Goal: Task Accomplishment & Management: Manage account settings

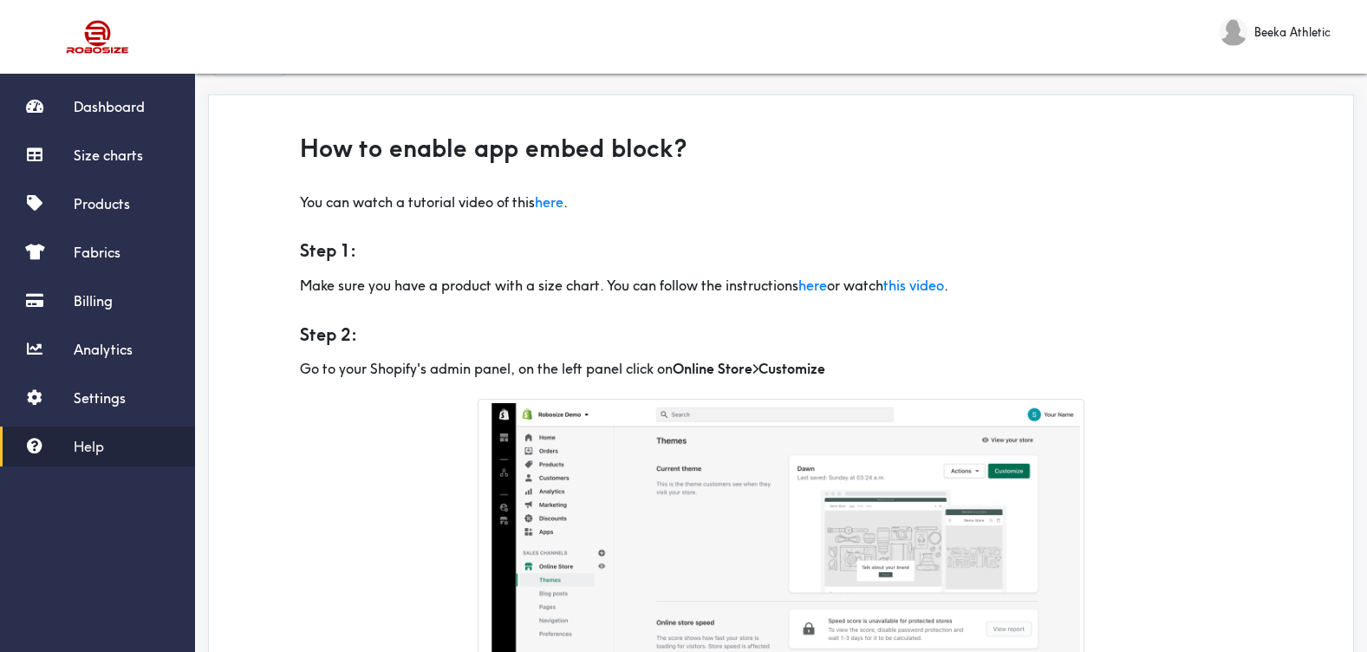
scroll to position [58, 0]
click at [563, 206] on link "here" at bounding box center [549, 200] width 29 height 17
click at [49, 391] on link "Settings" at bounding box center [97, 398] width 195 height 40
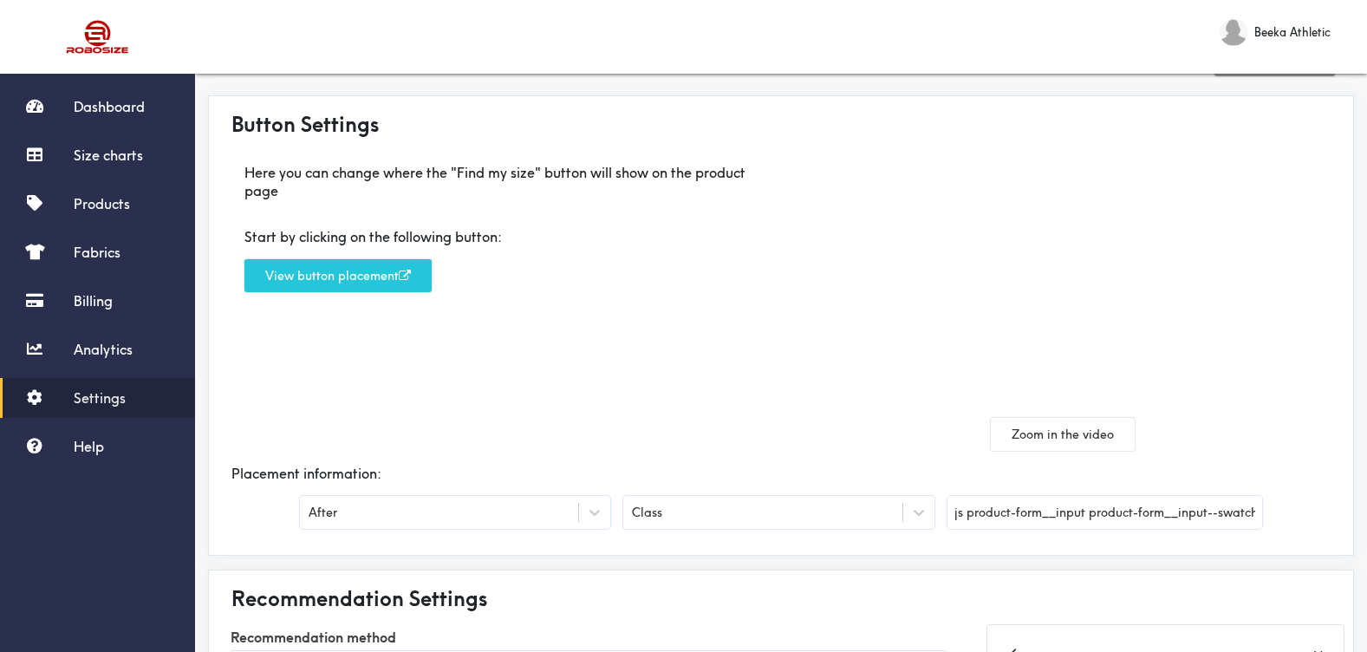
scroll to position [98, 0]
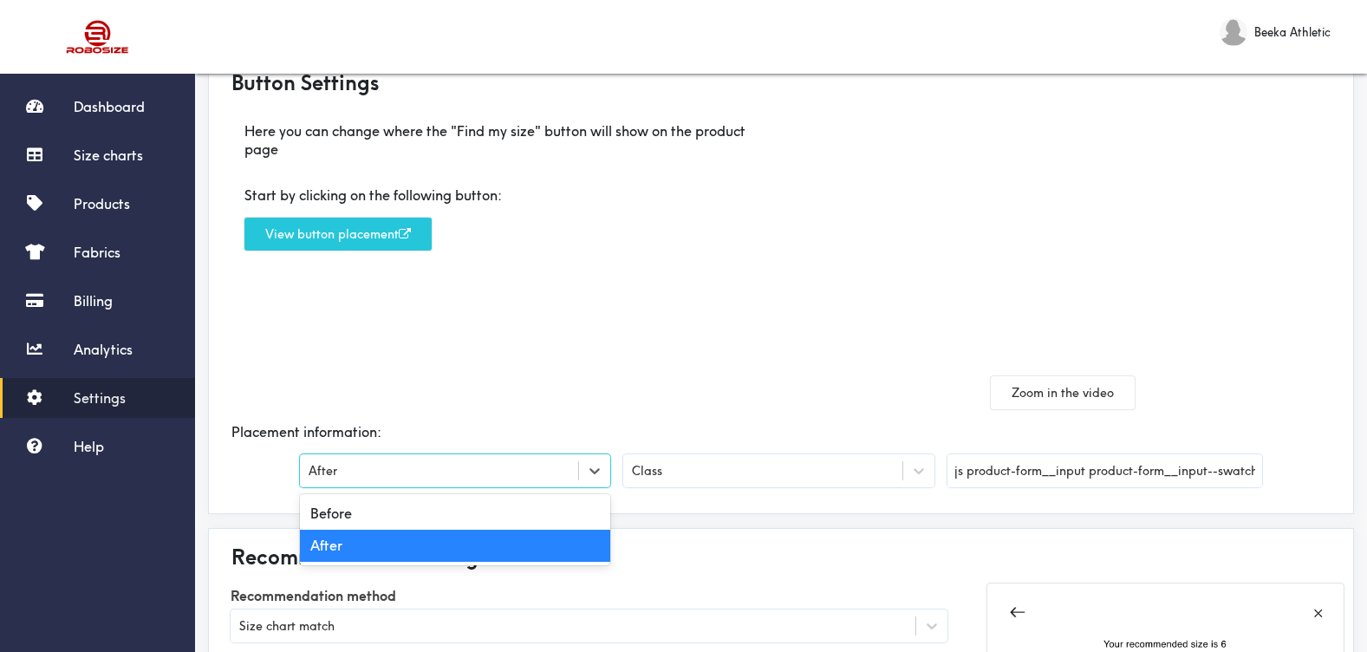
click at [397, 476] on div "After" at bounding box center [439, 470] width 278 height 17
click at [661, 474] on div "Class" at bounding box center [647, 470] width 30 height 19
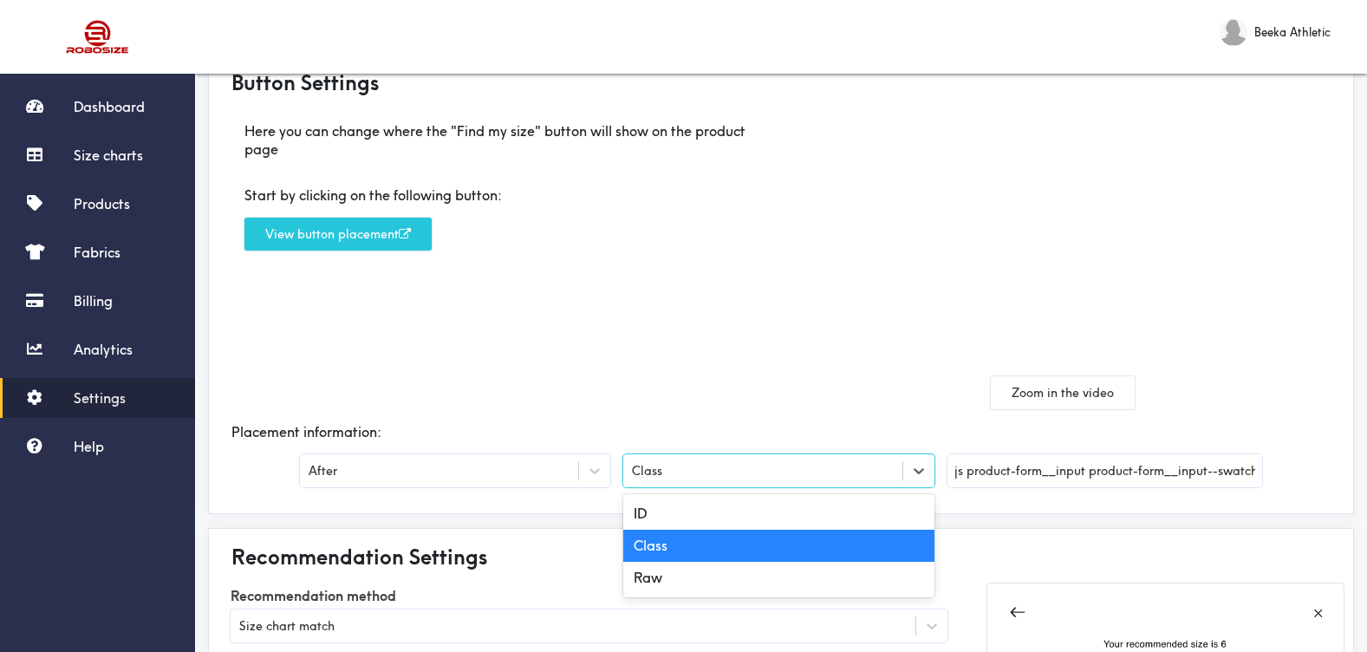
click at [661, 474] on div "Class" at bounding box center [647, 470] width 30 height 19
click at [661, 475] on div "Class" at bounding box center [647, 470] width 30 height 19
click at [334, 425] on div "Placement information:" at bounding box center [781, 432] width 1127 height 46
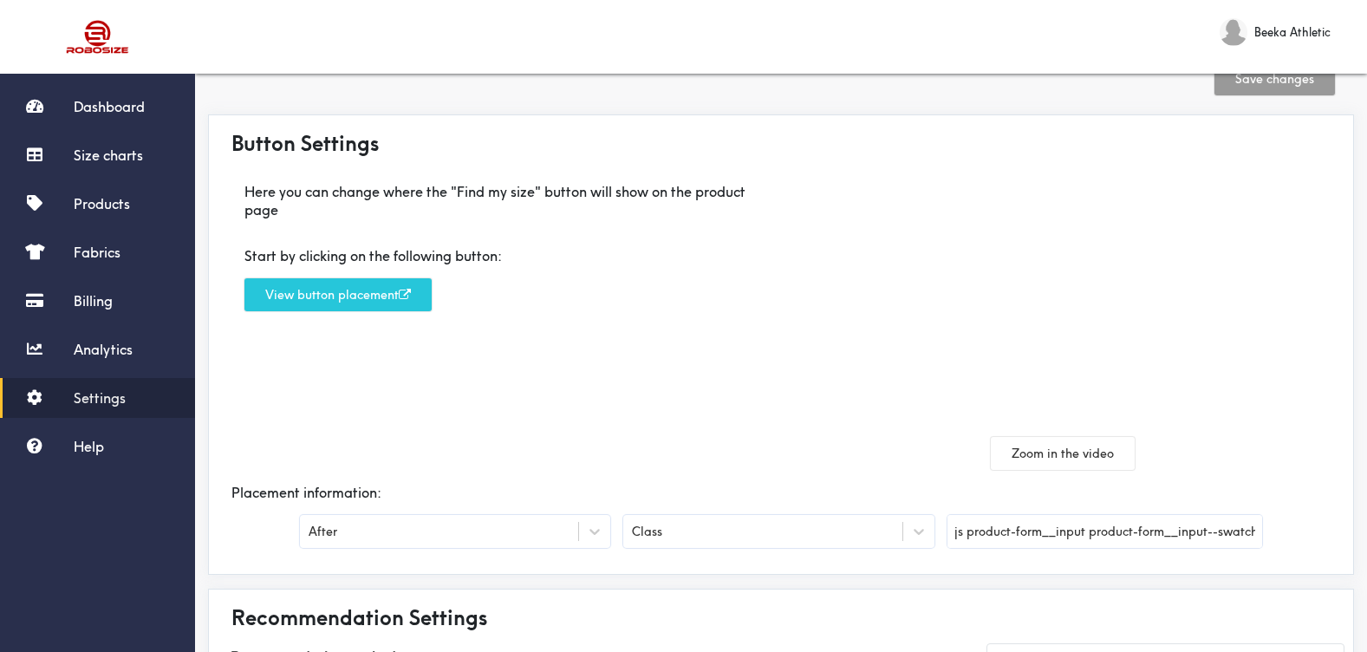
scroll to position [46, 0]
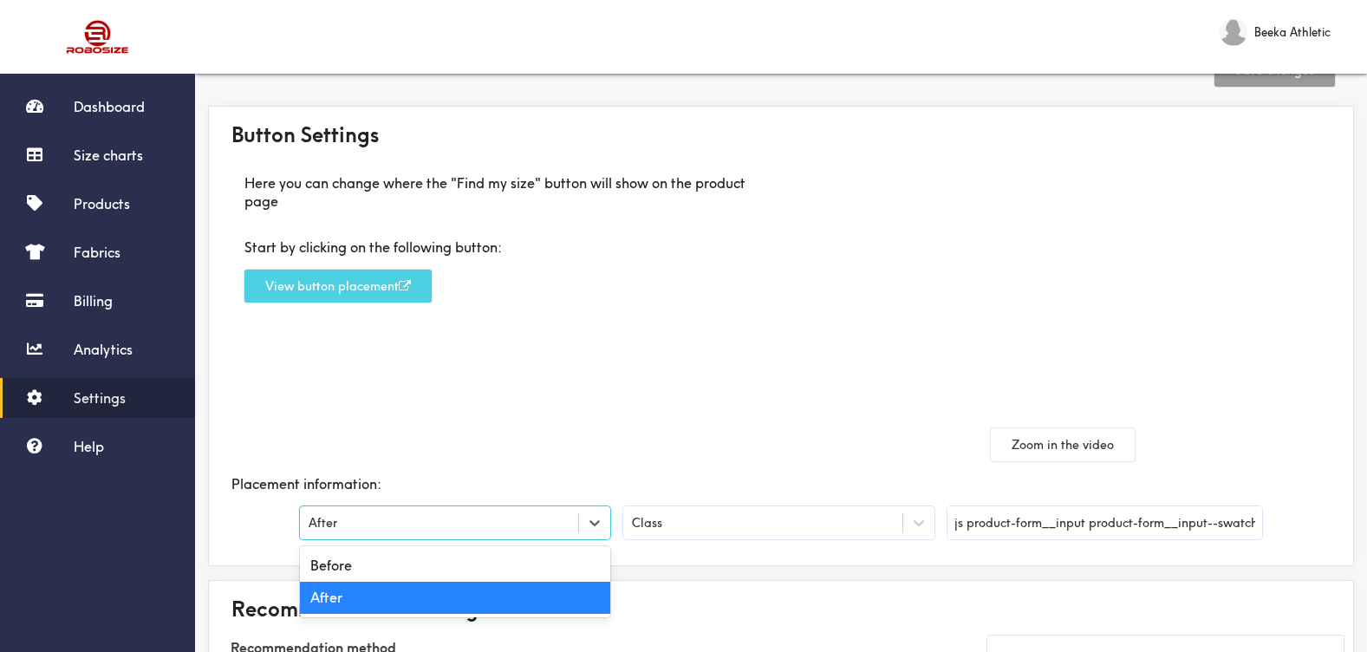
drag, startPoint x: 434, startPoint y: 515, endPoint x: 395, endPoint y: 282, distance: 236.3
click at [395, 282] on div "Button Settings Here you can change where the "Find my size" button will show o…" at bounding box center [781, 336] width 1146 height 460
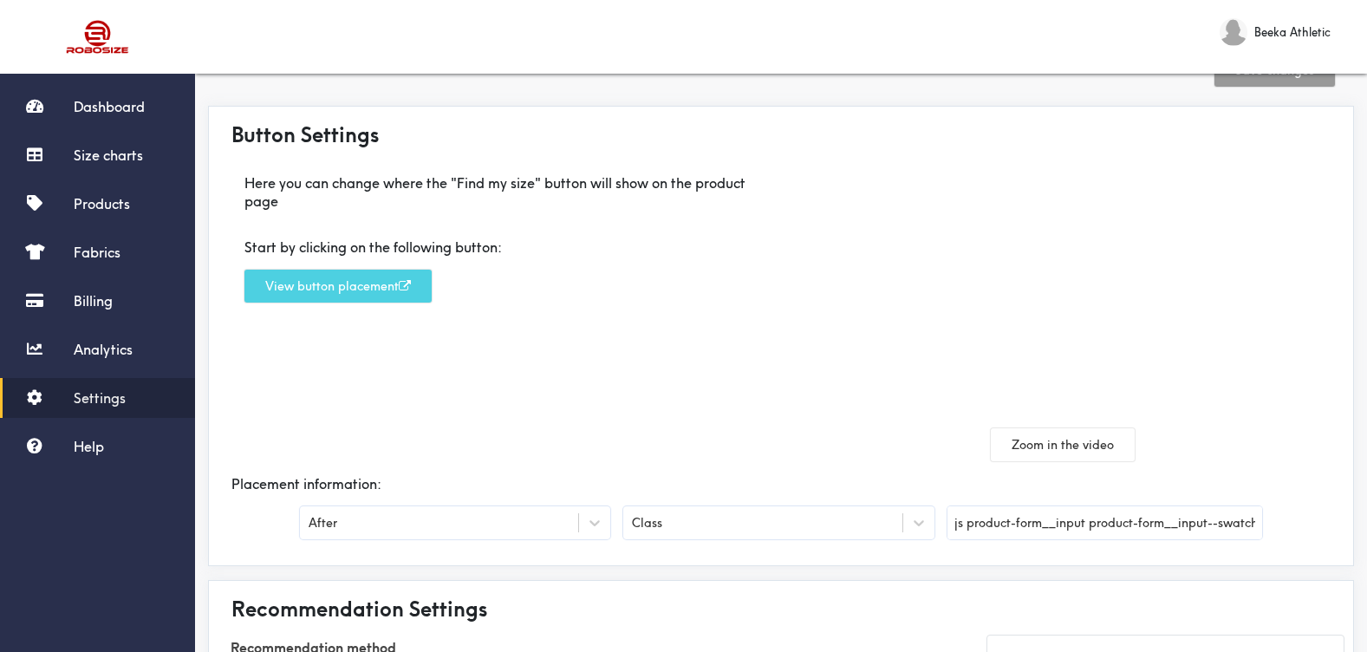
click at [395, 282] on button "View button placement" at bounding box center [337, 285] width 187 height 33
click at [412, 275] on button "View button placement" at bounding box center [337, 285] width 187 height 33
click at [391, 287] on button "View button placement" at bounding box center [337, 285] width 187 height 33
click at [369, 294] on button "View button placement" at bounding box center [337, 285] width 187 height 33
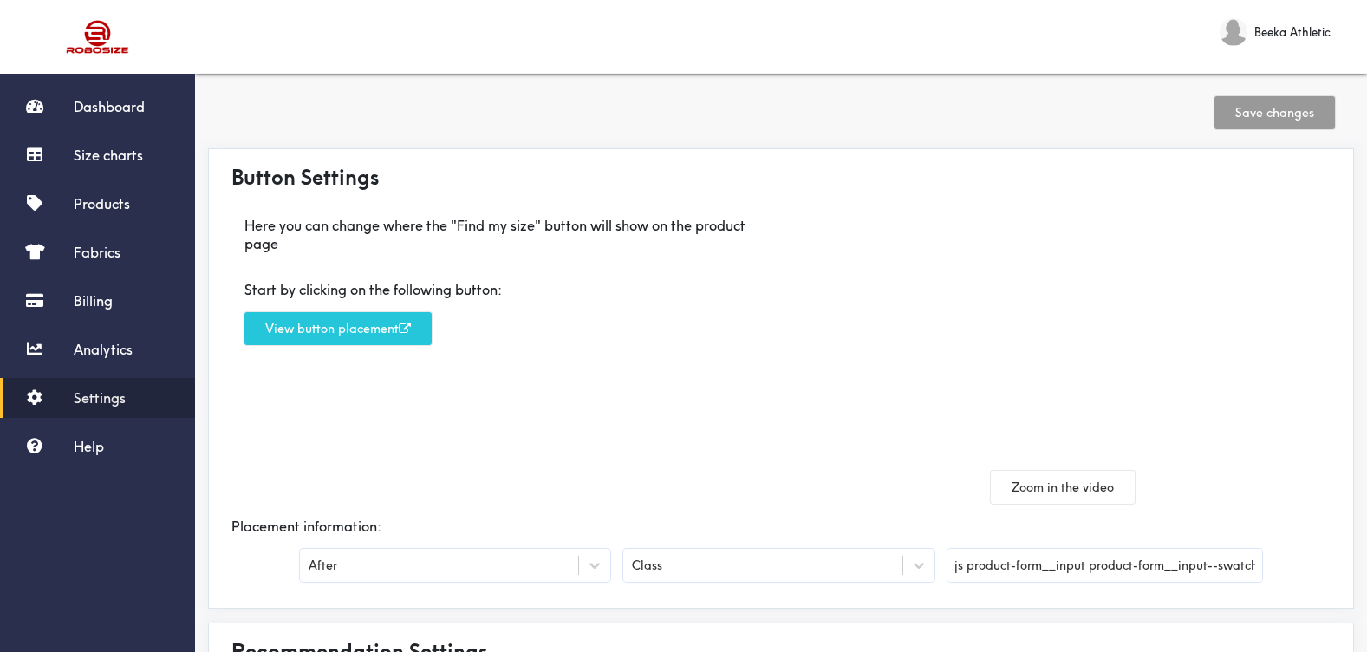
scroll to position [0, 0]
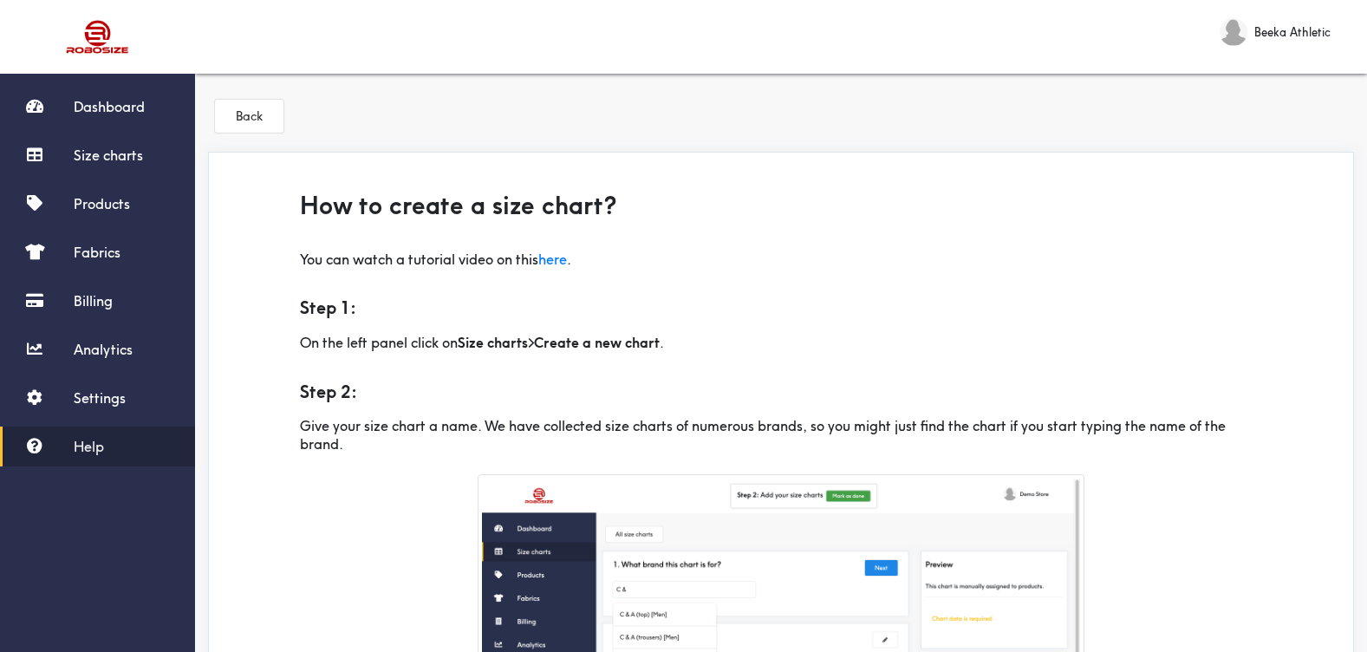
scroll to position [93, 0]
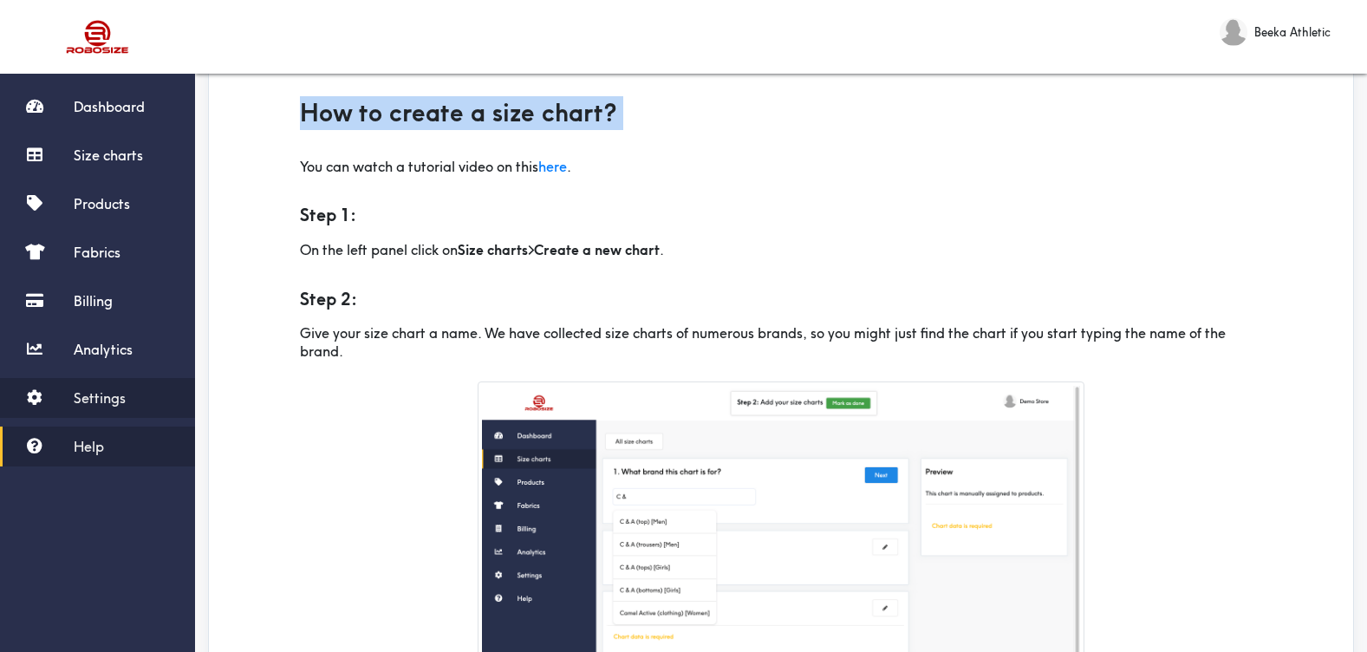
click at [77, 399] on span "Settings" at bounding box center [100, 397] width 52 height 17
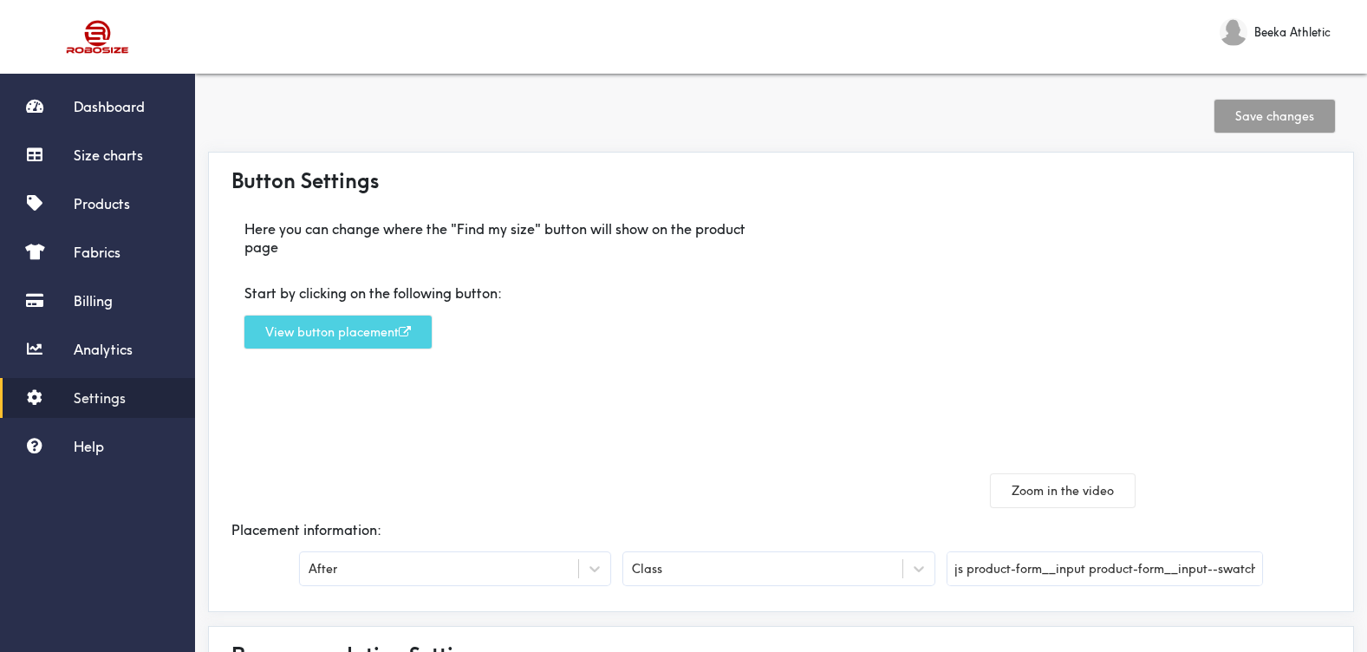
click at [393, 333] on button "View button placement" at bounding box center [337, 331] width 187 height 33
click at [1005, 565] on input "js product-form__input product-form__input--swatch" at bounding box center [1104, 568] width 315 height 33
paste input "product-form__input"
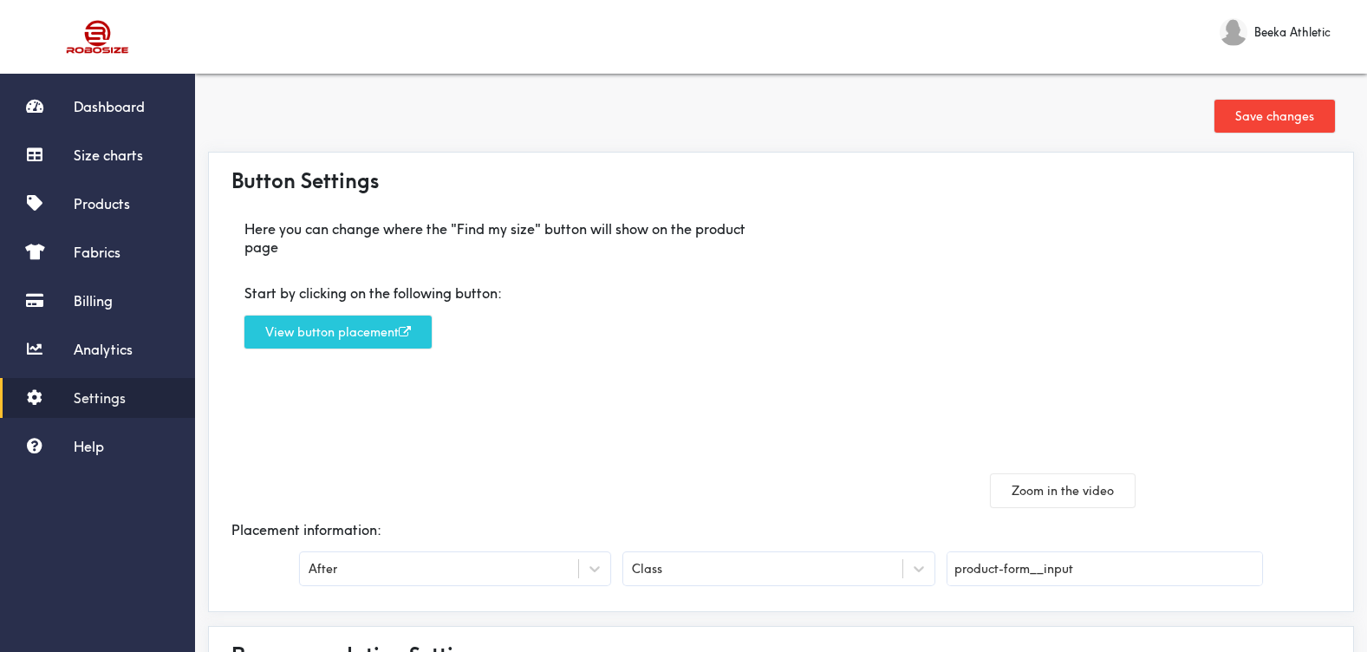
type input "product-form__input"
click at [1294, 114] on button "Save changes" at bounding box center [1274, 116] width 120 height 33
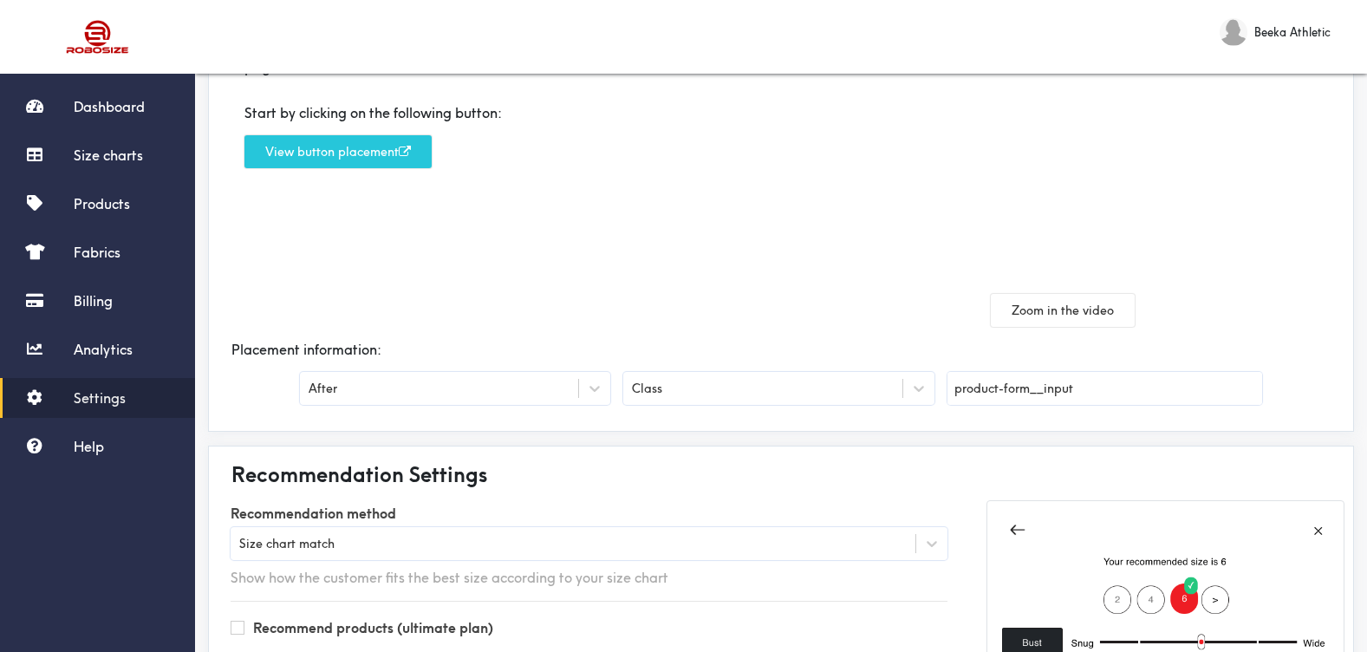
scroll to position [185, 0]
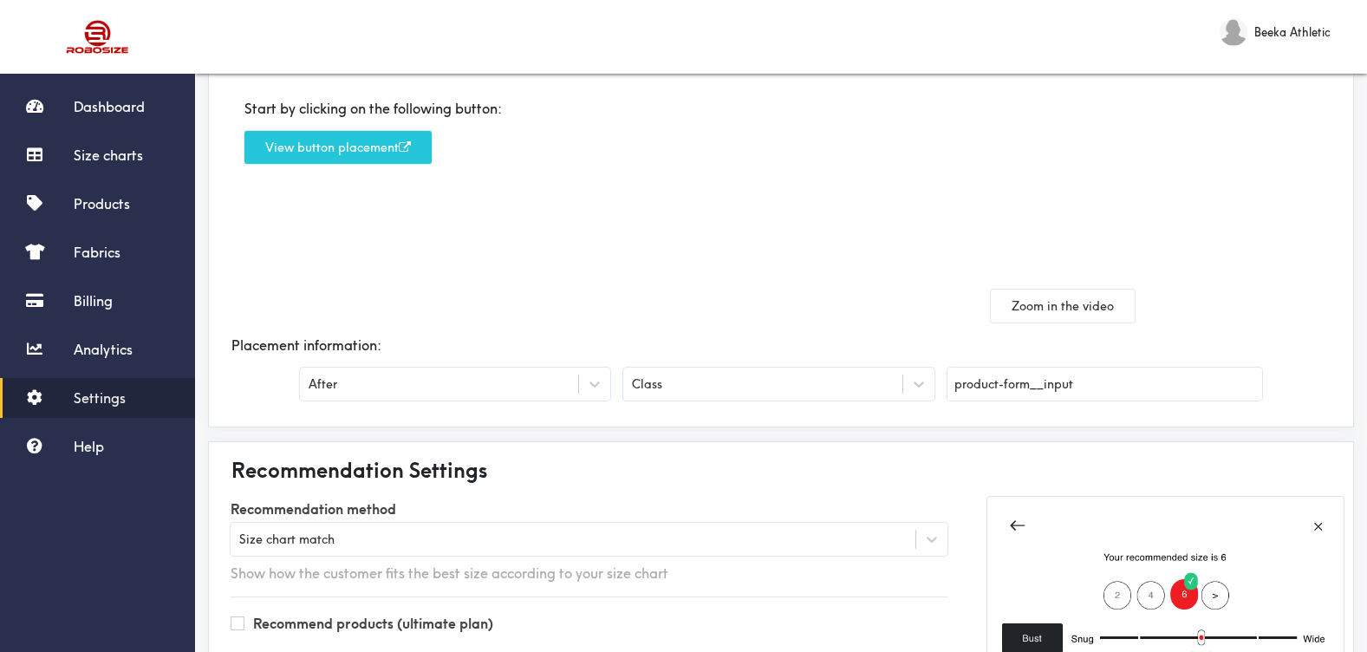
click at [978, 393] on input "product-form__input" at bounding box center [1104, 383] width 315 height 33
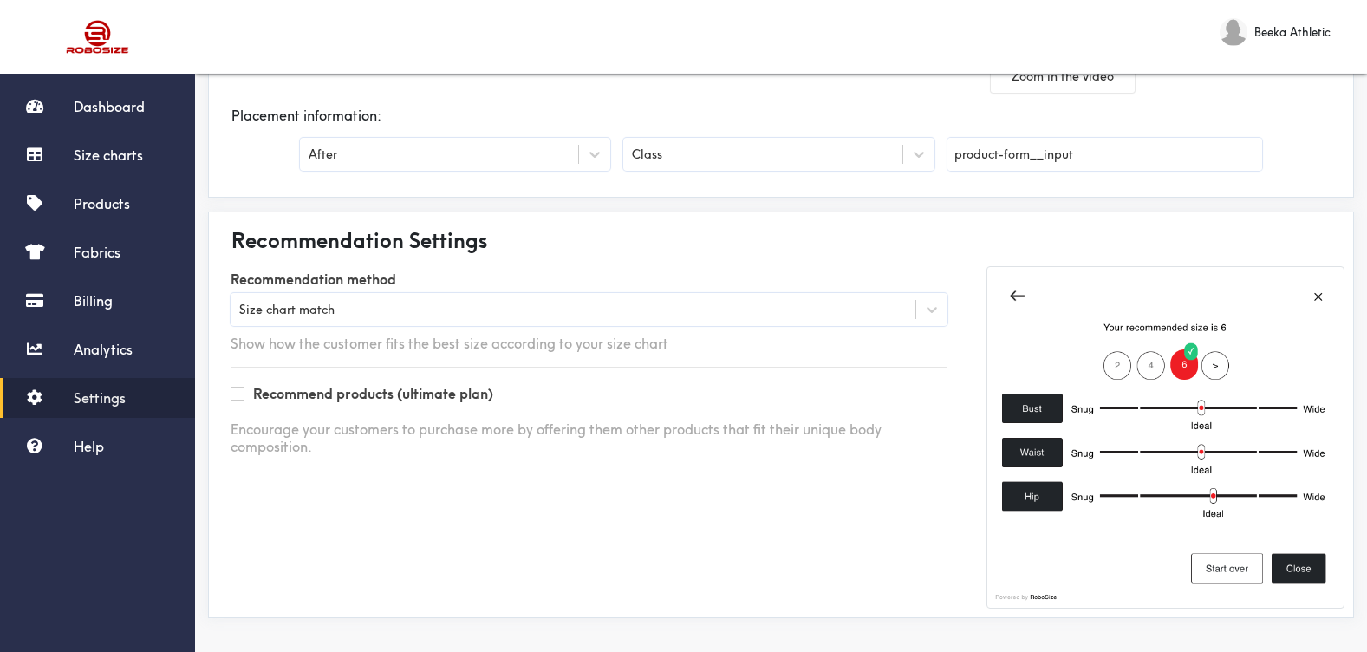
scroll to position [416, 0]
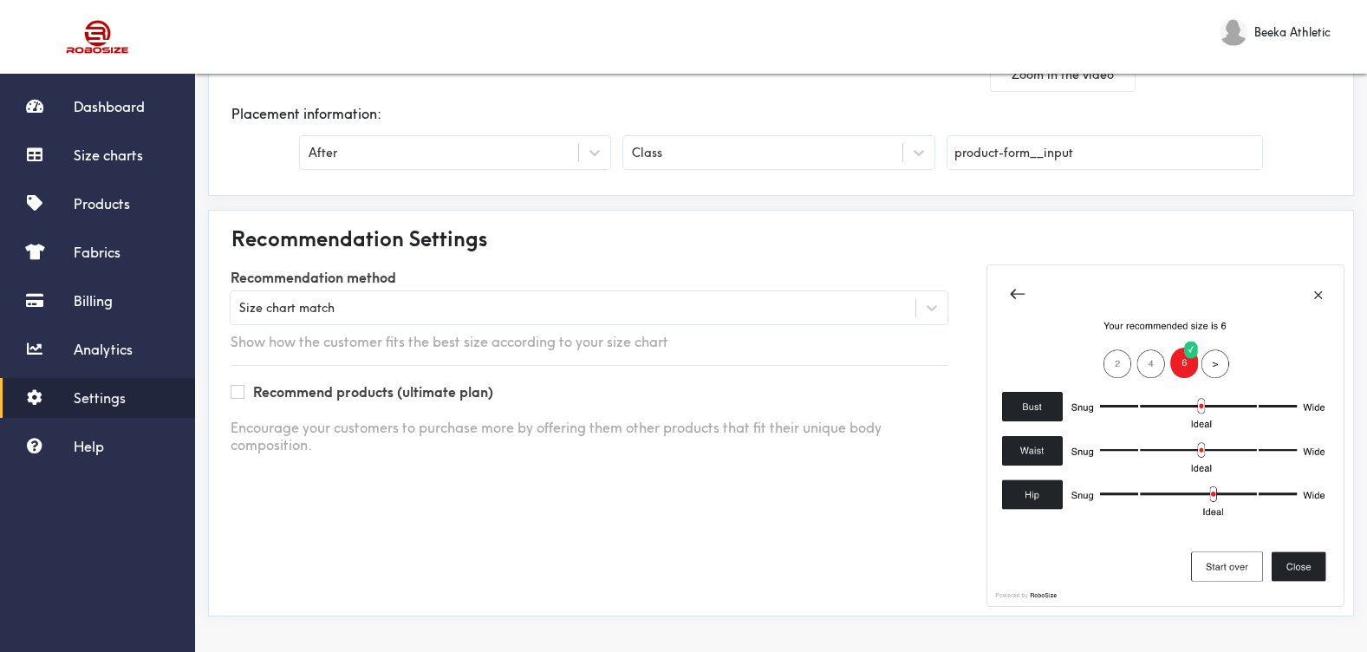
click at [997, 147] on input "product-form__input" at bounding box center [1104, 152] width 315 height 33
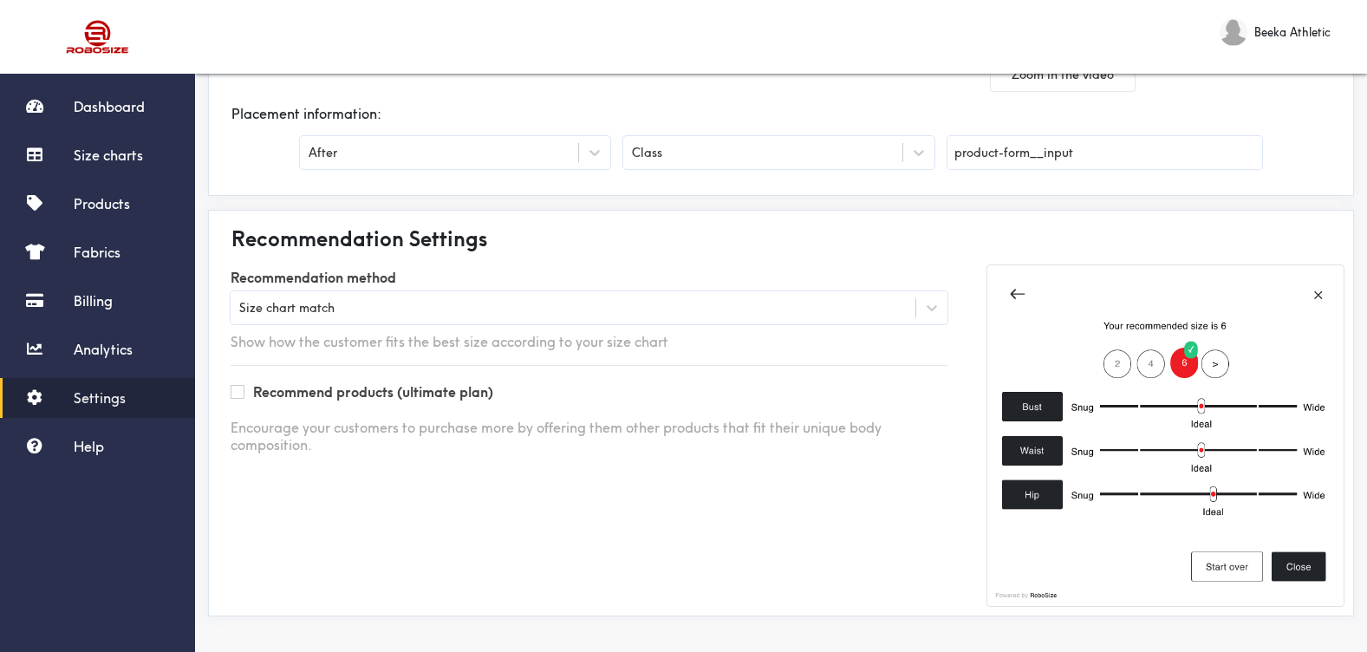
click at [997, 147] on input "product-form__input" at bounding box center [1104, 152] width 315 height 33
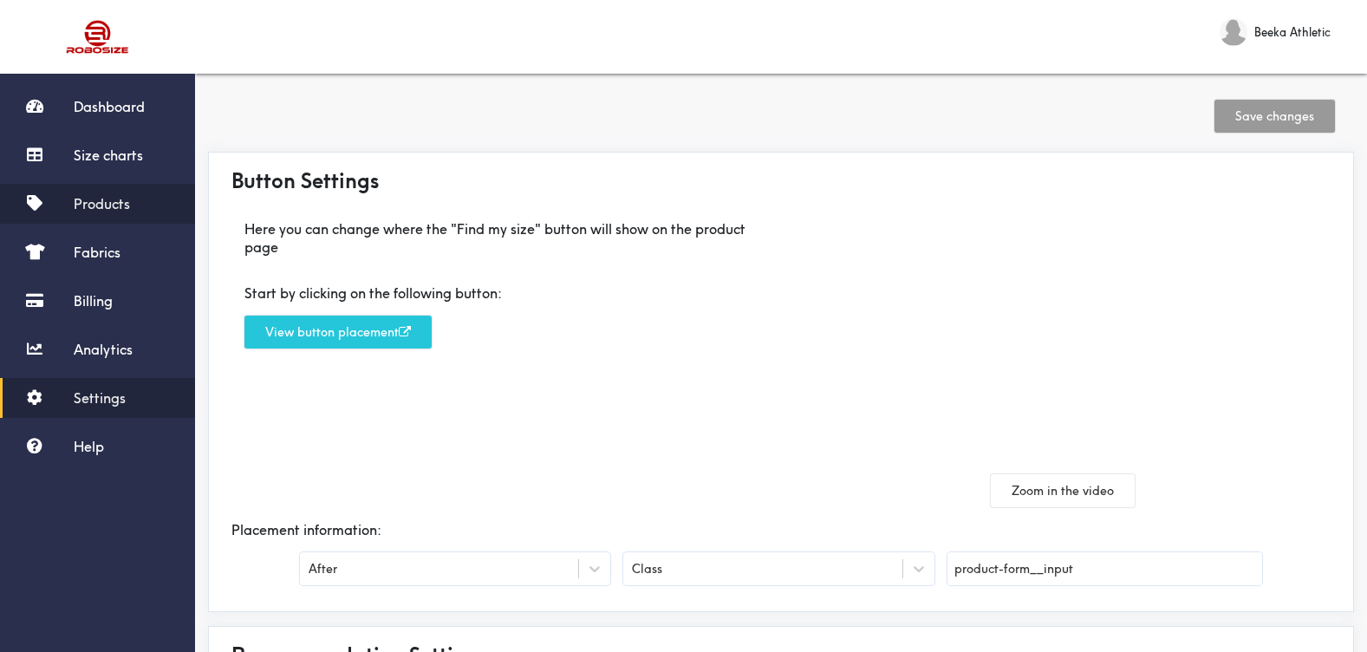
click at [105, 210] on span "Products" at bounding box center [102, 203] width 56 height 17
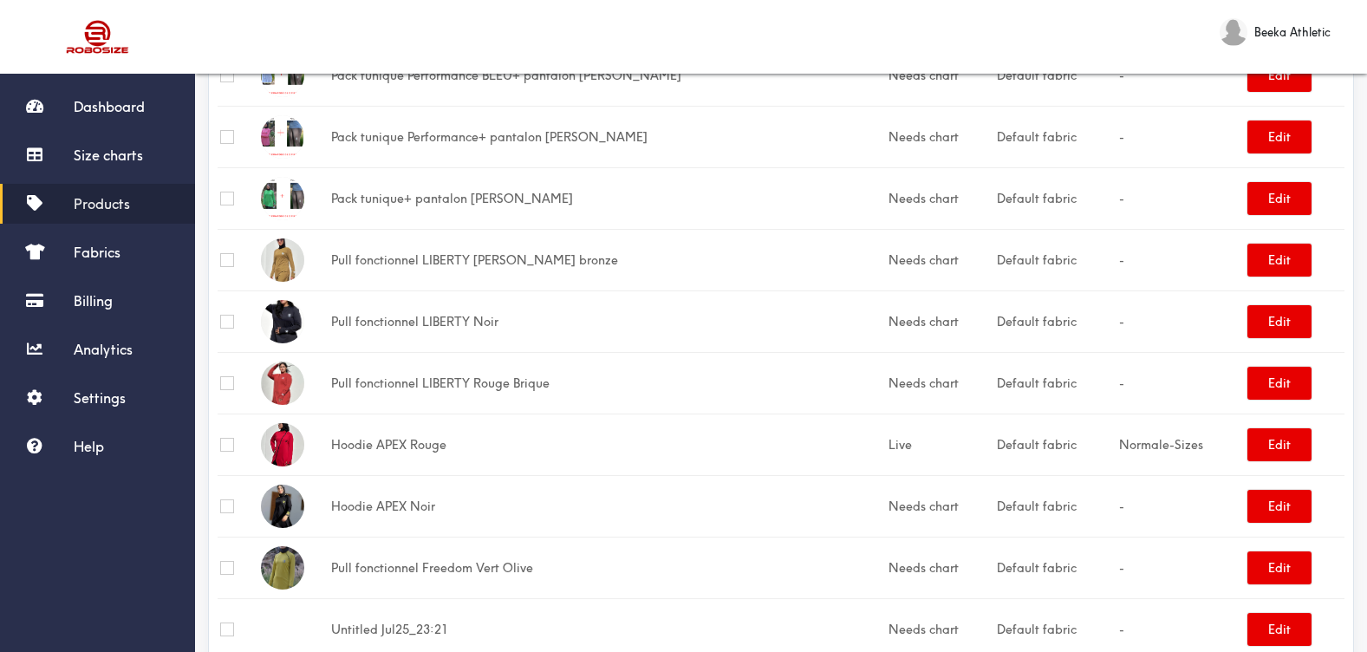
scroll to position [1987, 0]
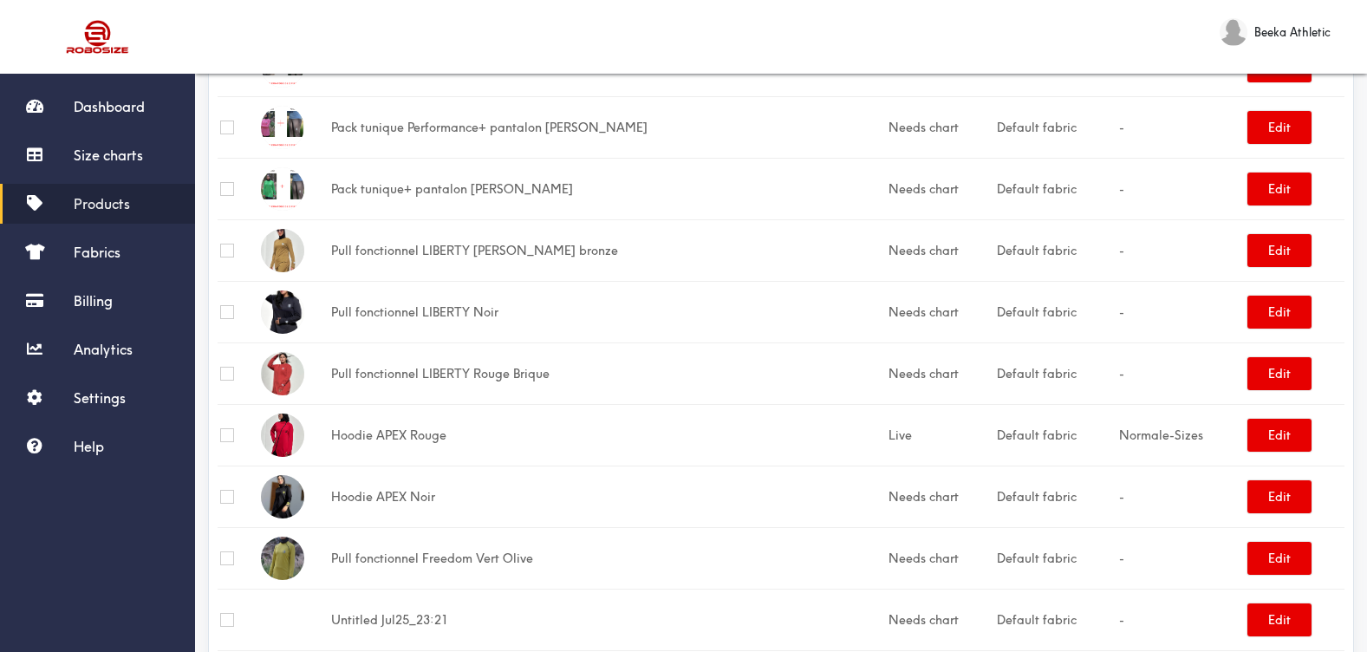
click at [1058, 443] on td "Default fabric" at bounding box center [1055, 435] width 122 height 62
click at [396, 433] on td "Hoodie APEX Rouge" at bounding box center [606, 435] width 557 height 62
drag, startPoint x: 396, startPoint y: 433, endPoint x: 286, endPoint y: 419, distance: 111.0
click at [286, 419] on img at bounding box center [282, 434] width 43 height 43
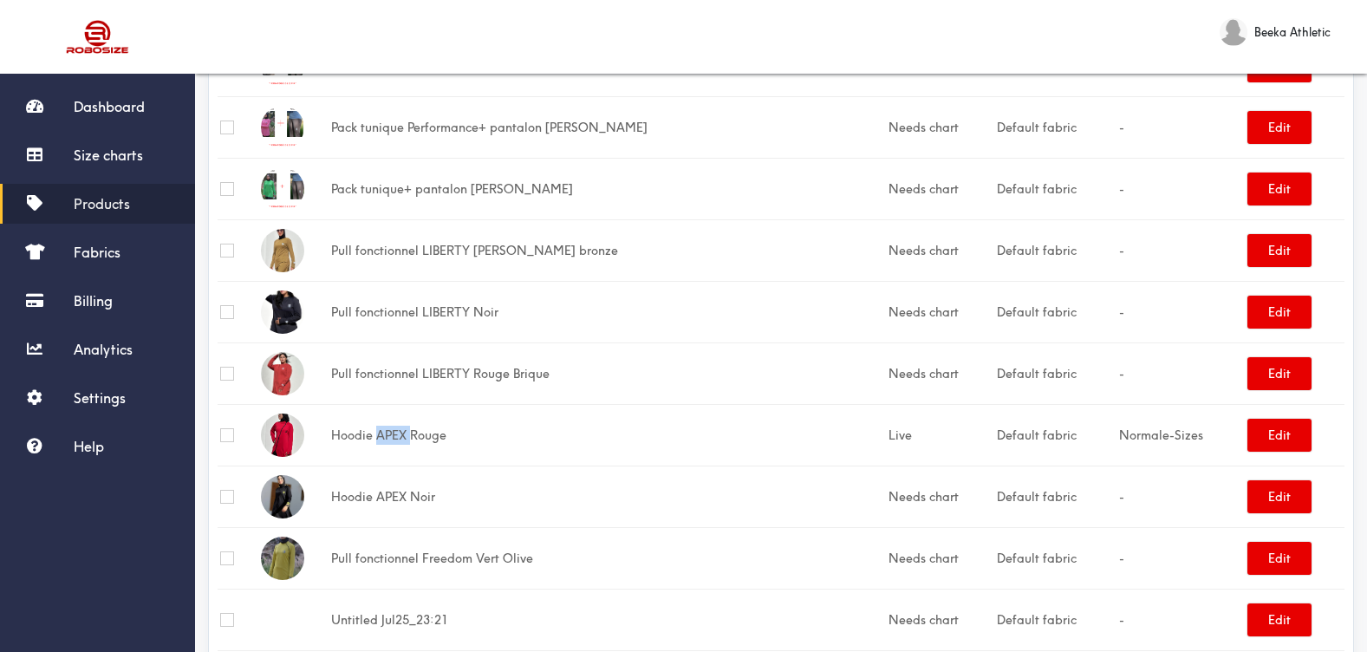
click at [286, 419] on img at bounding box center [282, 434] width 43 height 43
click at [1295, 444] on button "Edit" at bounding box center [1279, 435] width 64 height 33
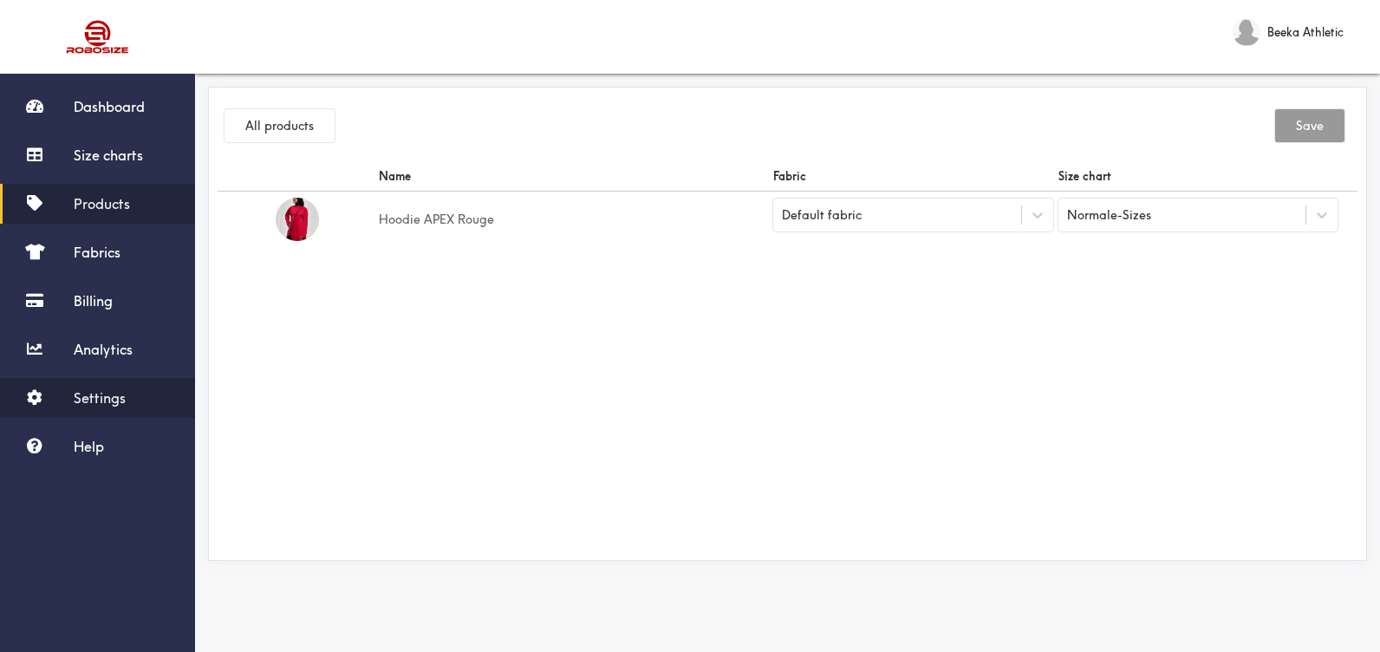
click at [114, 398] on span "Settings" at bounding box center [100, 397] width 52 height 17
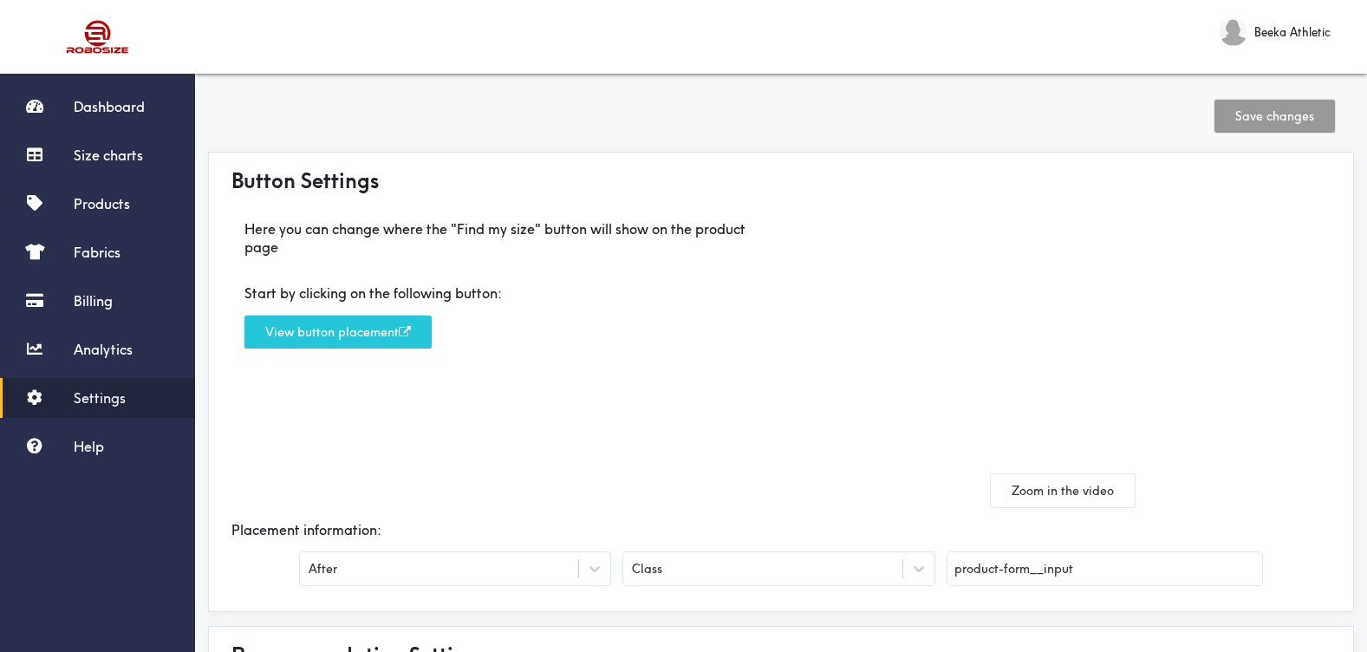
click at [975, 569] on input "product-form__input" at bounding box center [1104, 568] width 315 height 33
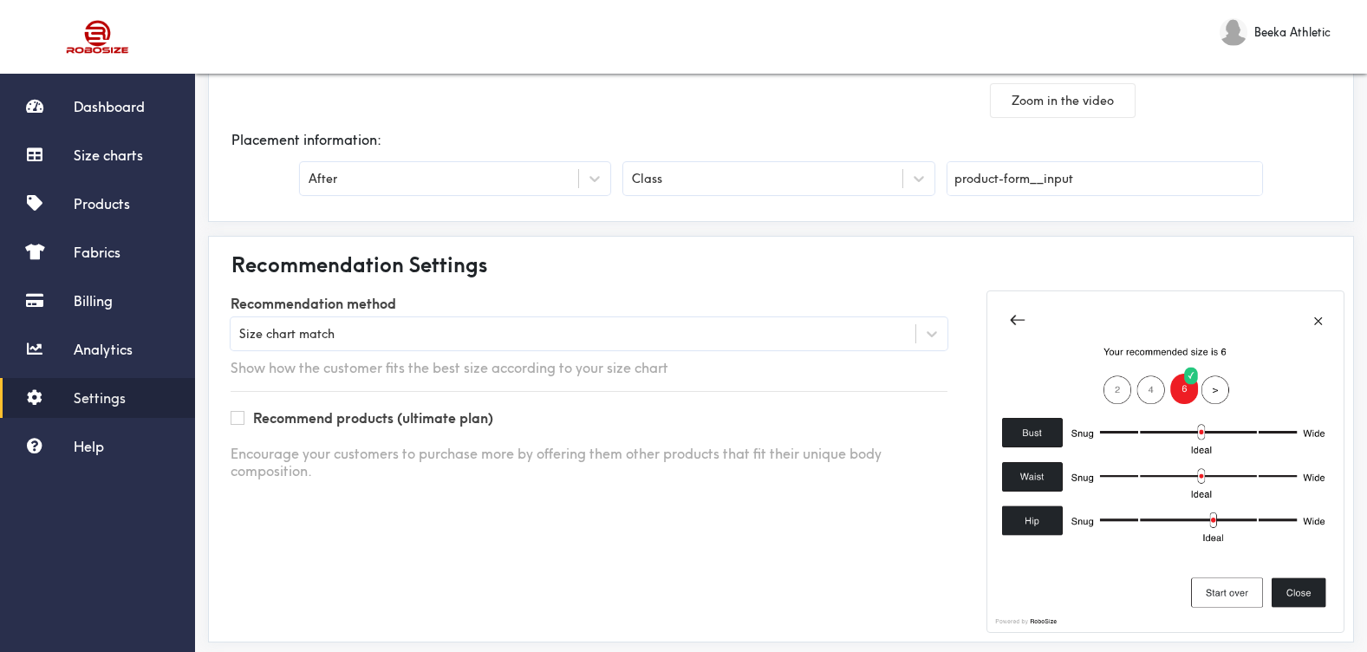
scroll to position [416, 0]
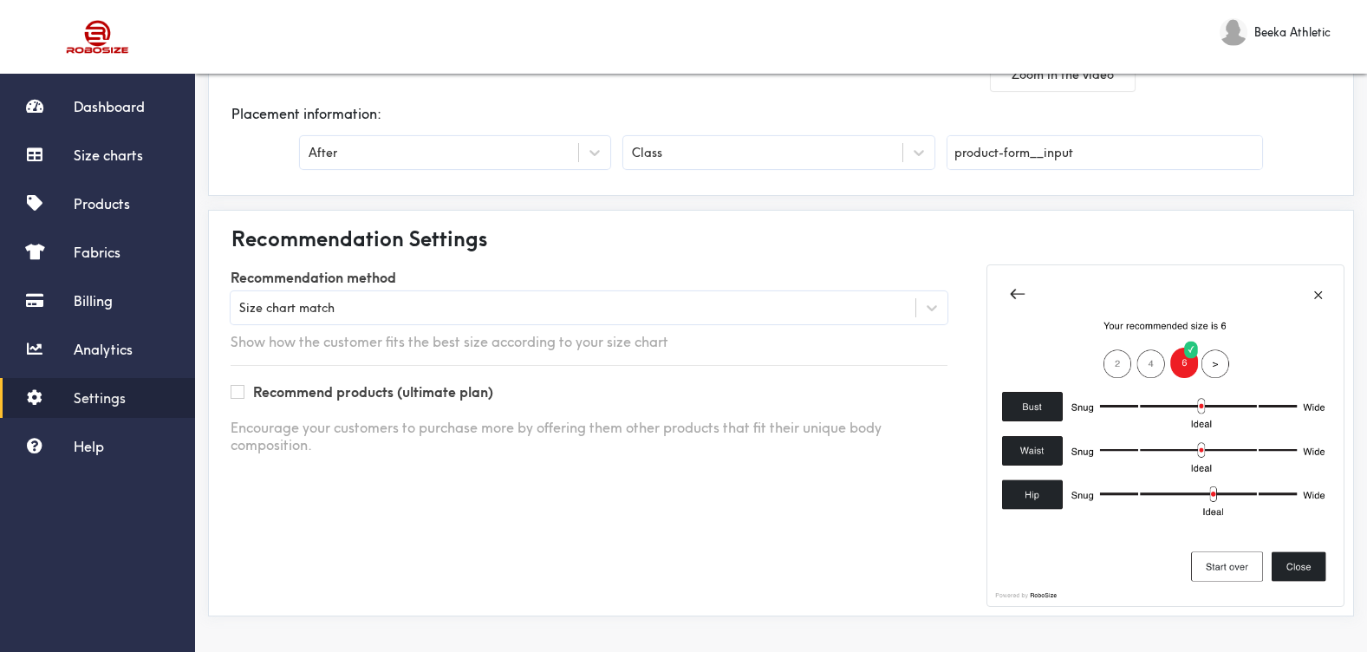
click at [902, 302] on div "Size chart match" at bounding box center [573, 307] width 685 height 17
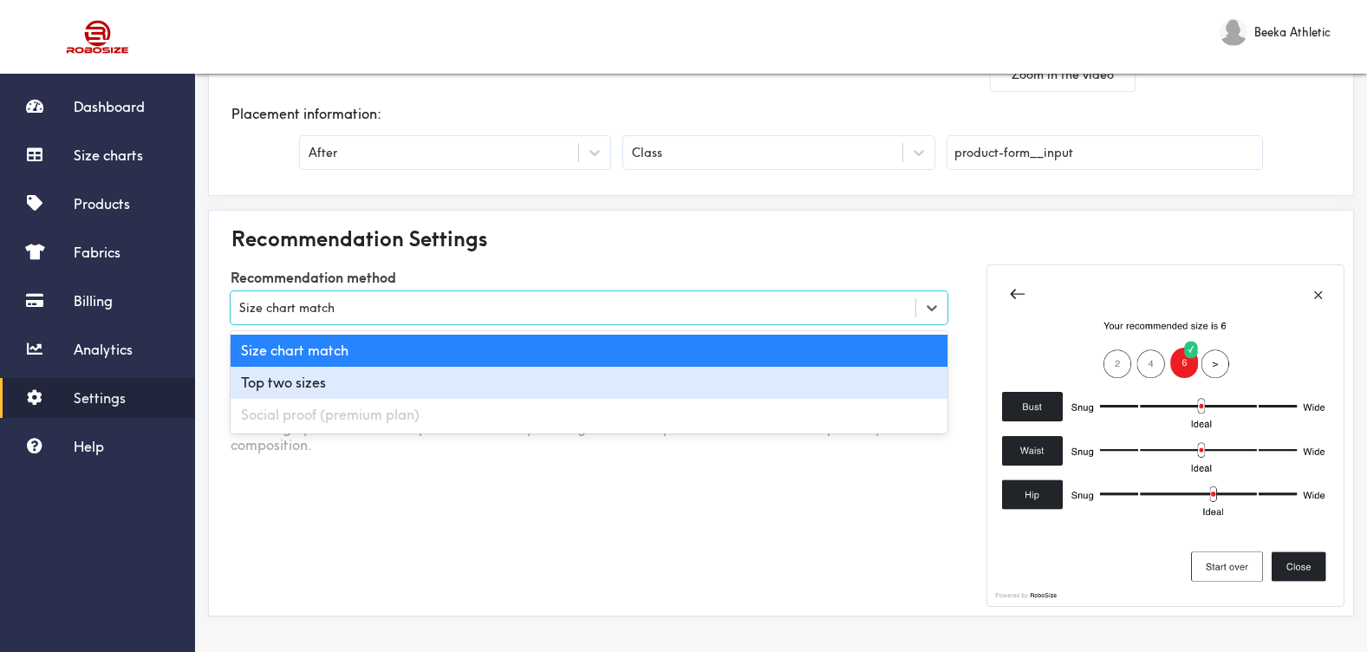
click at [878, 376] on div "Top two sizes" at bounding box center [589, 383] width 717 height 32
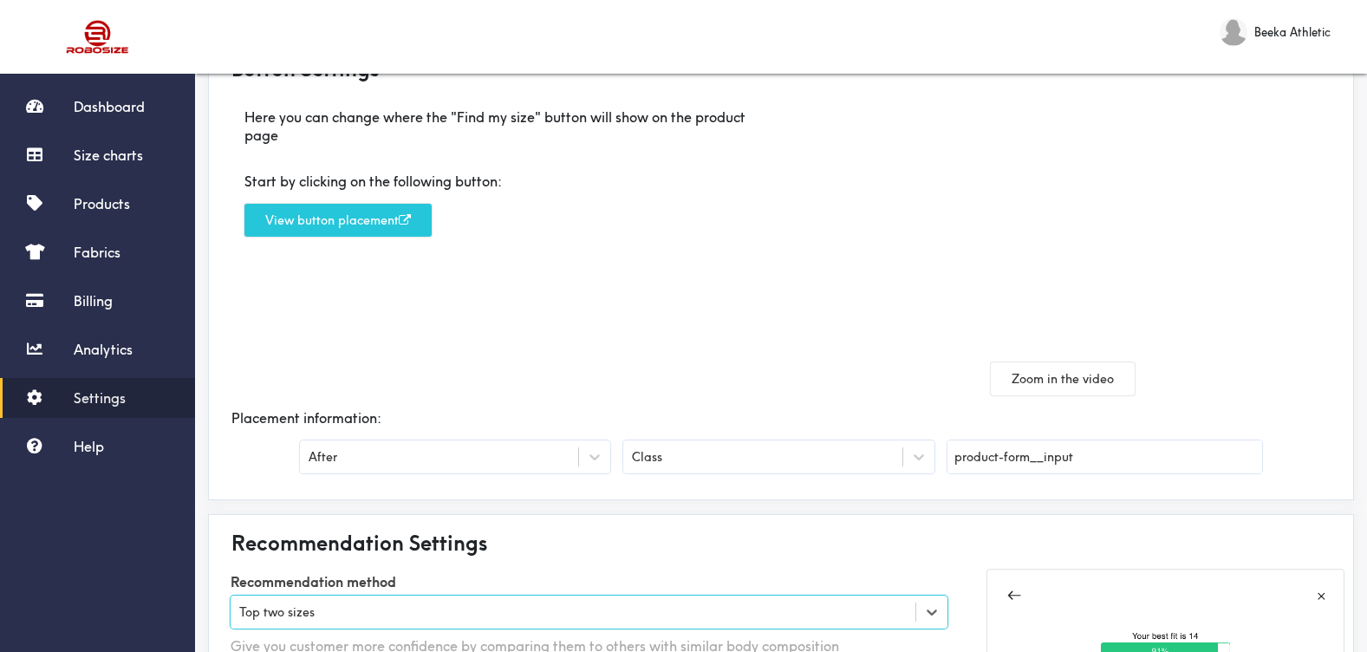
scroll to position [148, 0]
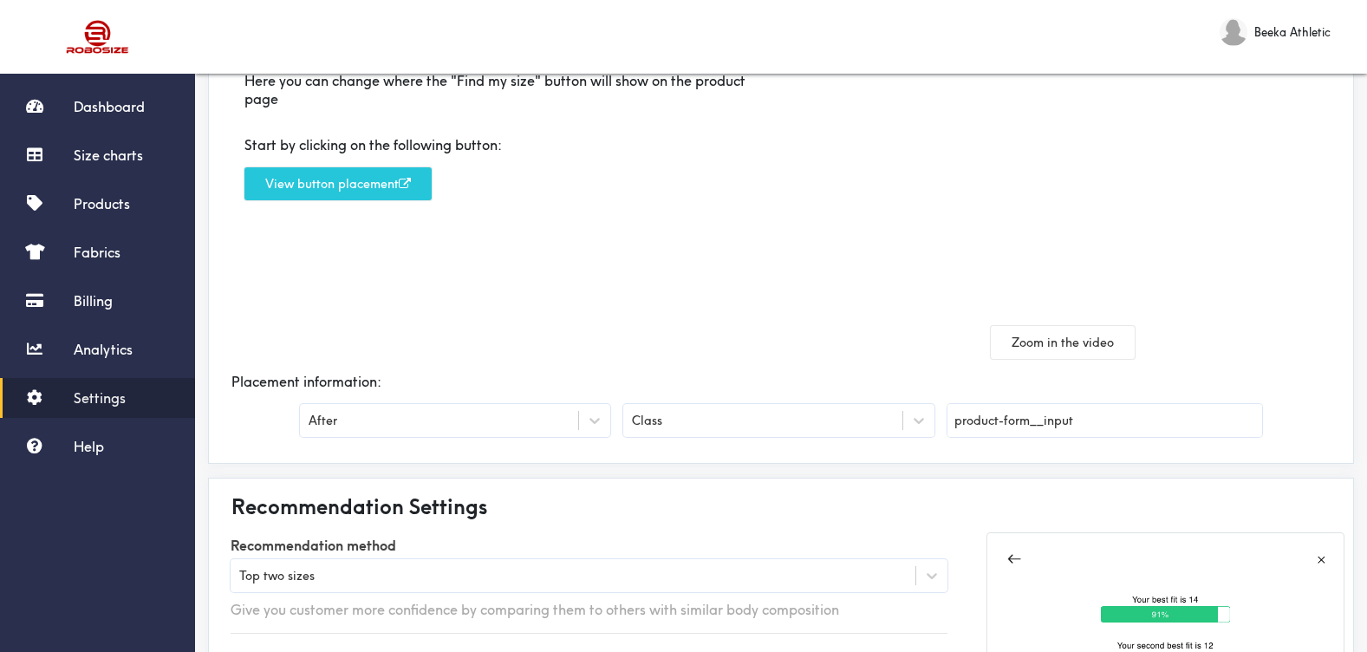
click at [990, 424] on input "product-form__input" at bounding box center [1104, 420] width 315 height 33
paste input "quantity__label"
click at [1282, 328] on div "Zoom in the video" at bounding box center [1062, 335] width 537 height 47
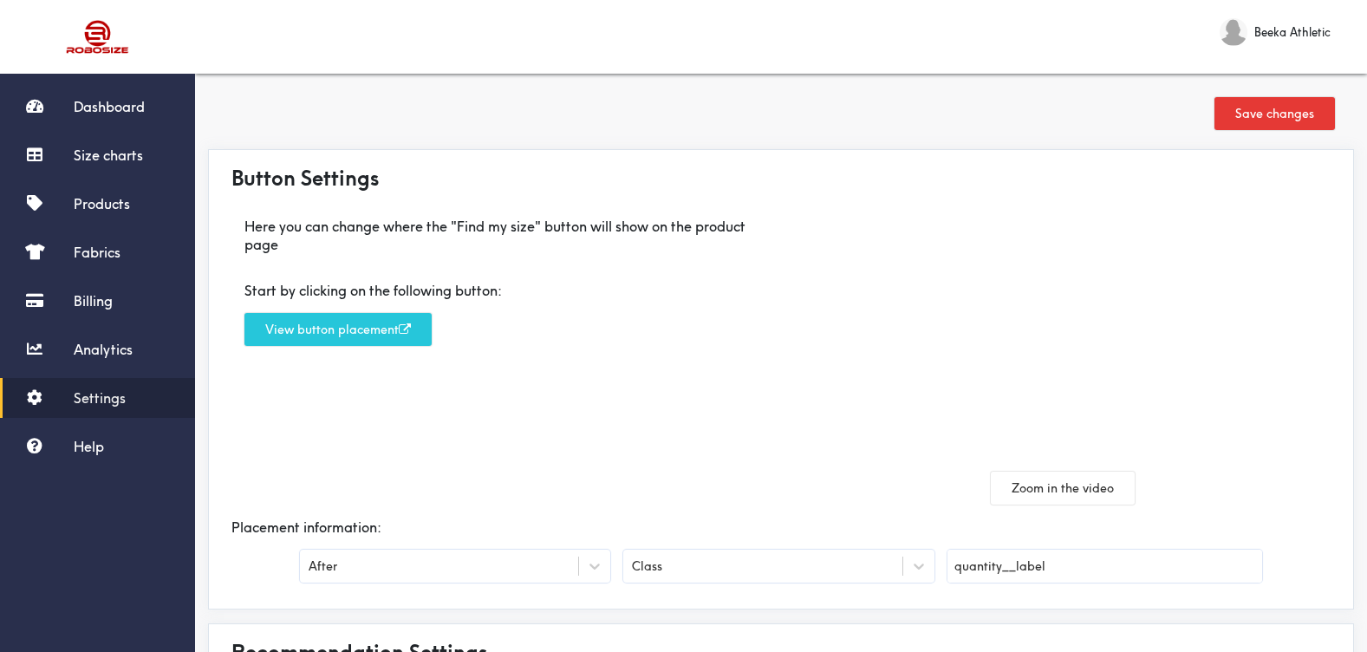
scroll to position [0, 0]
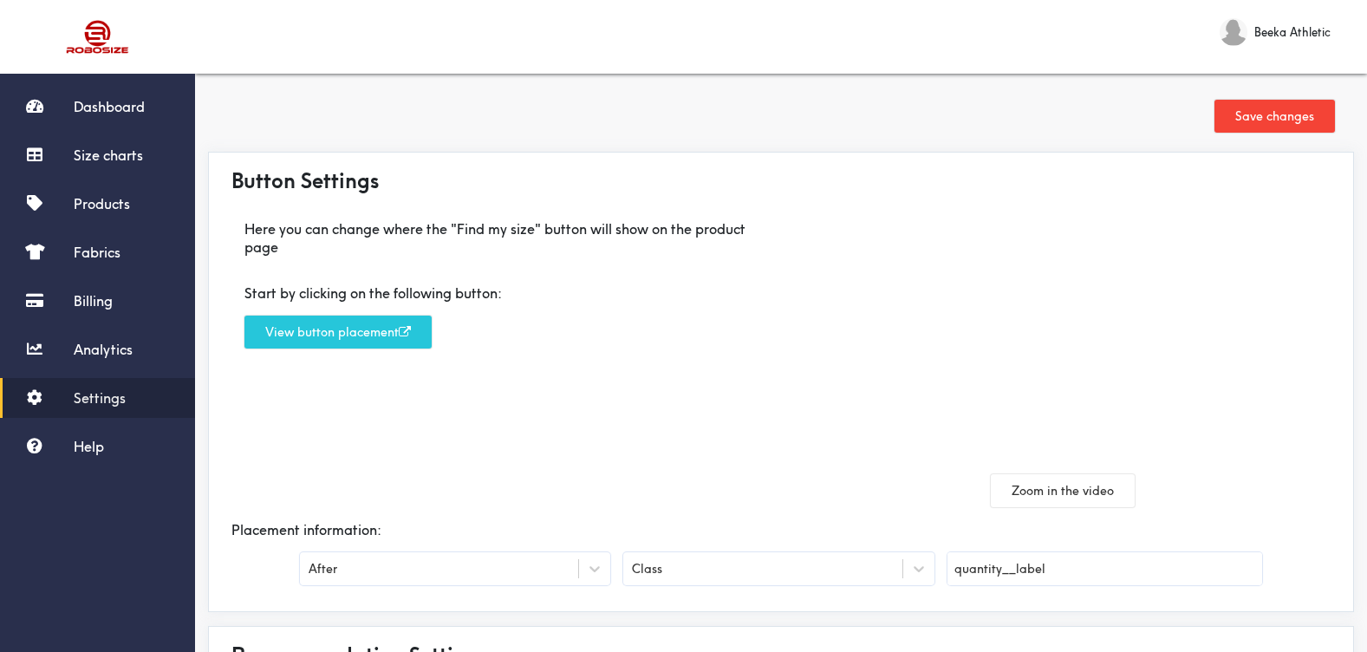
click at [1290, 115] on button "Save changes" at bounding box center [1274, 116] width 120 height 33
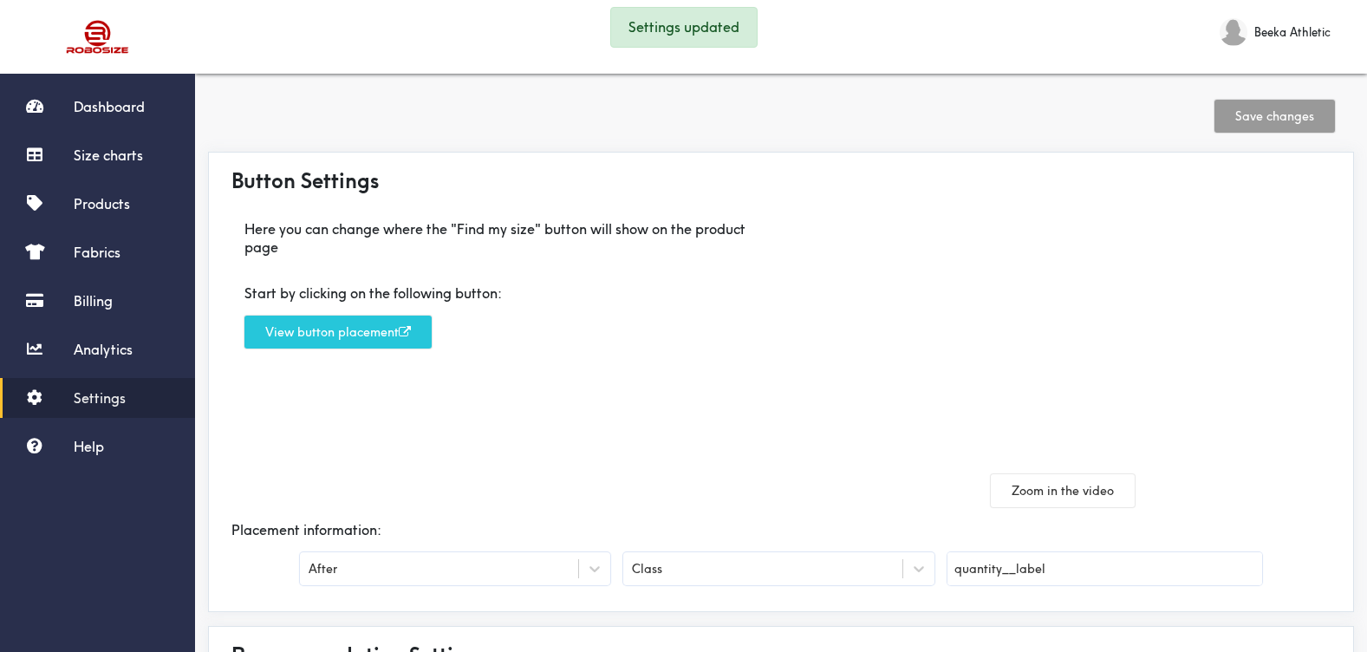
click at [1083, 109] on div "Save changes" at bounding box center [781, 119] width 1146 height 65
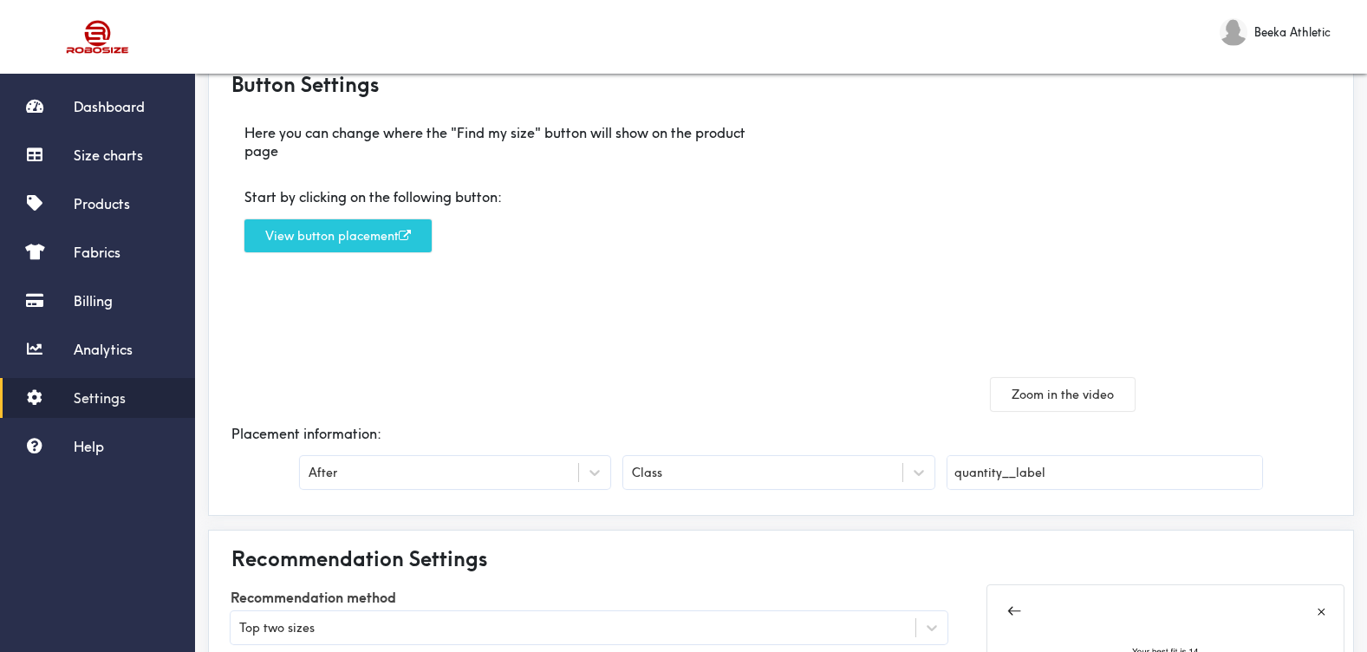
scroll to position [121, 0]
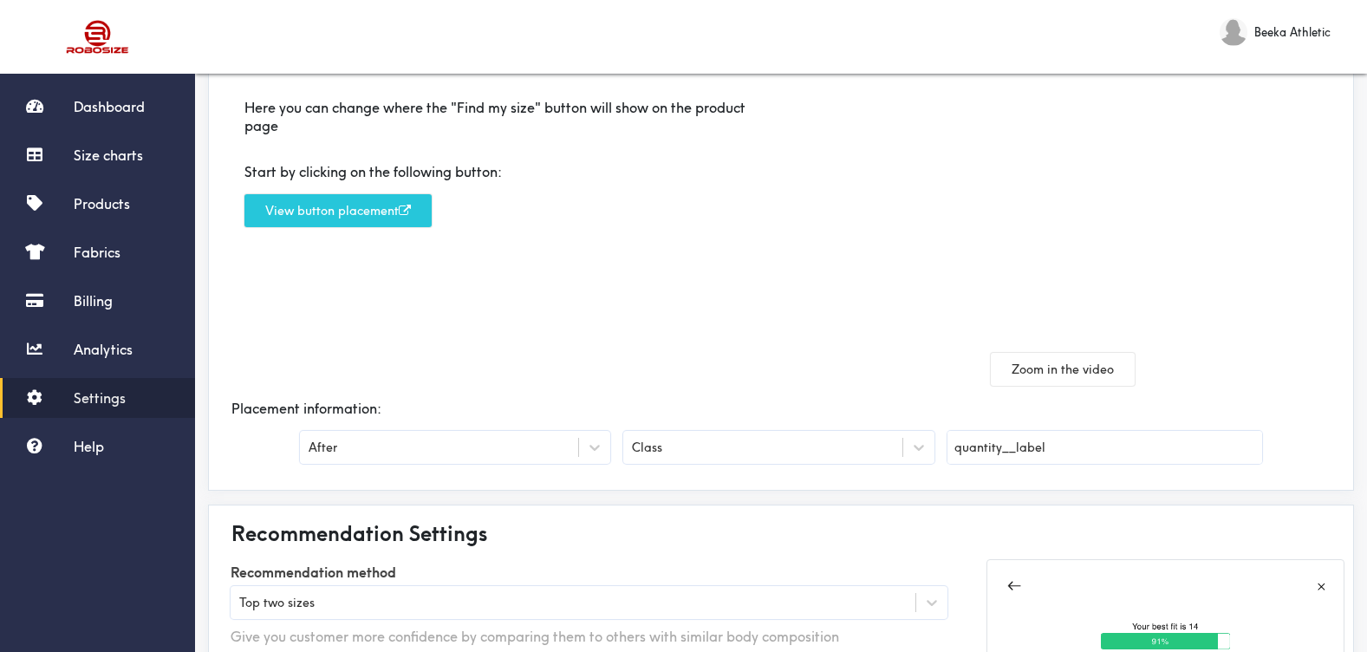
click at [964, 446] on input "quantity__label" at bounding box center [1104, 447] width 315 height 33
paste input "form__label"
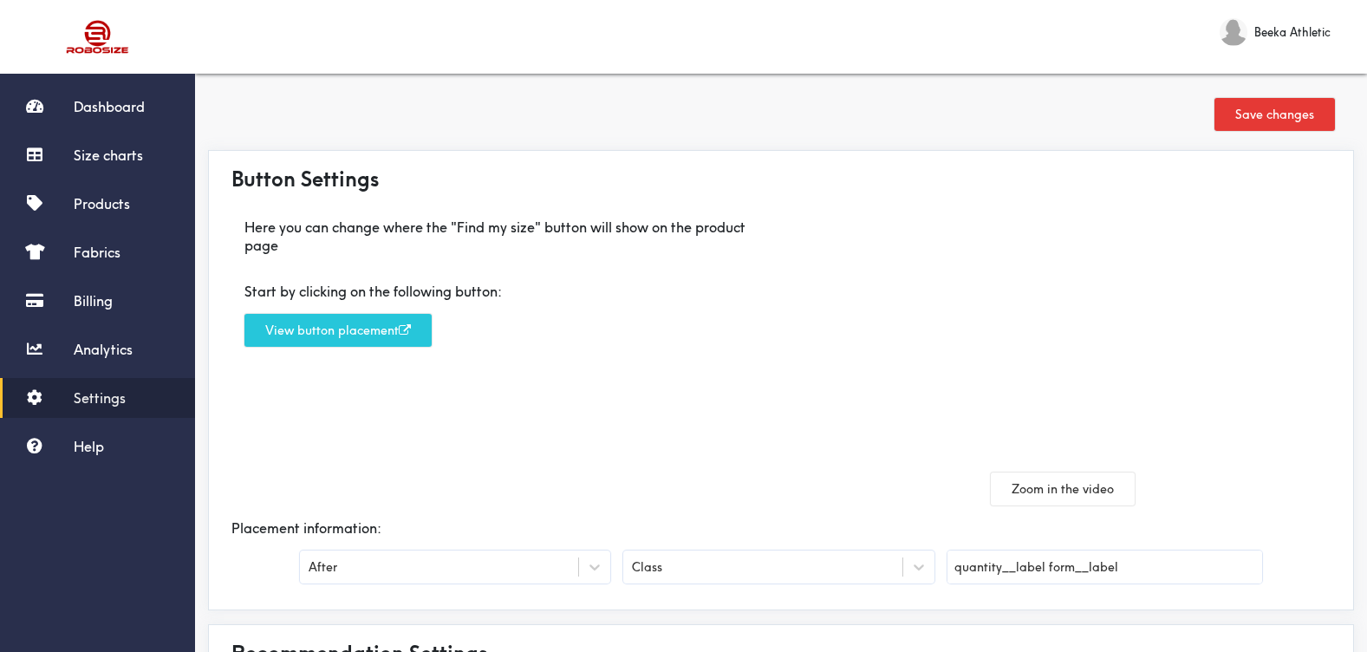
scroll to position [0, 0]
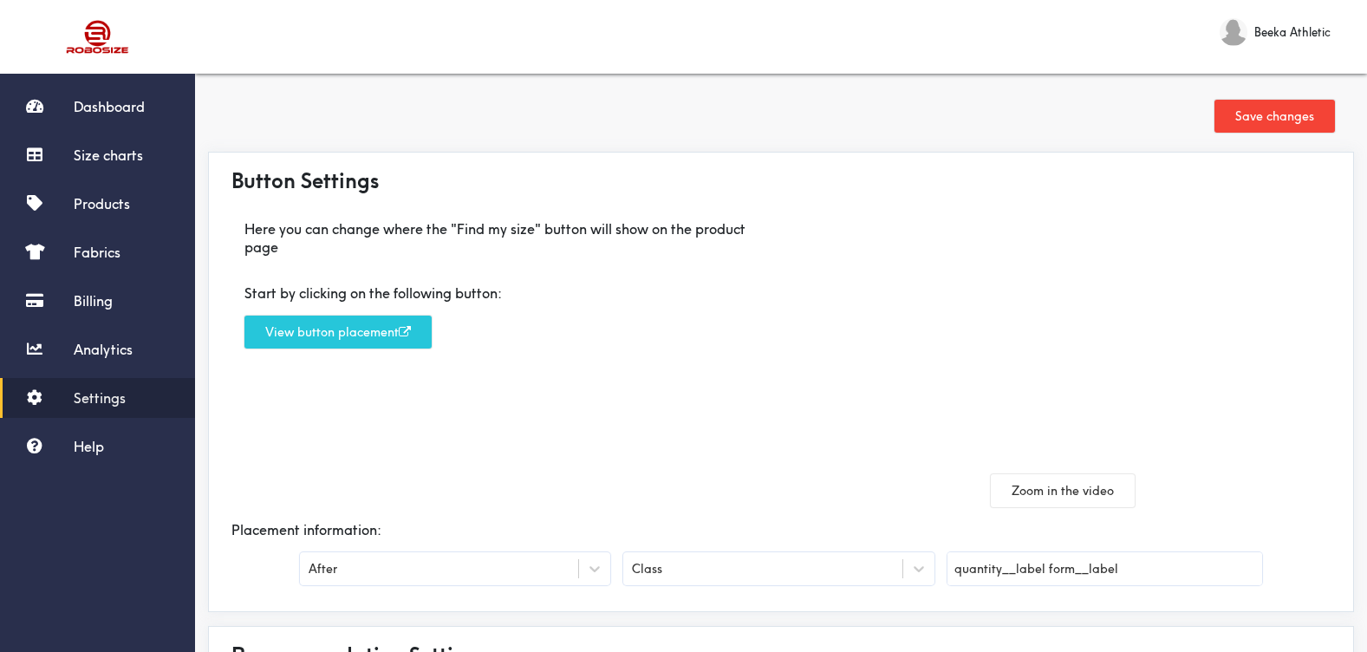
click at [1216, 117] on button "Save changes" at bounding box center [1274, 116] width 120 height 33
click at [1260, 115] on button "Save changes" at bounding box center [1274, 116] width 120 height 33
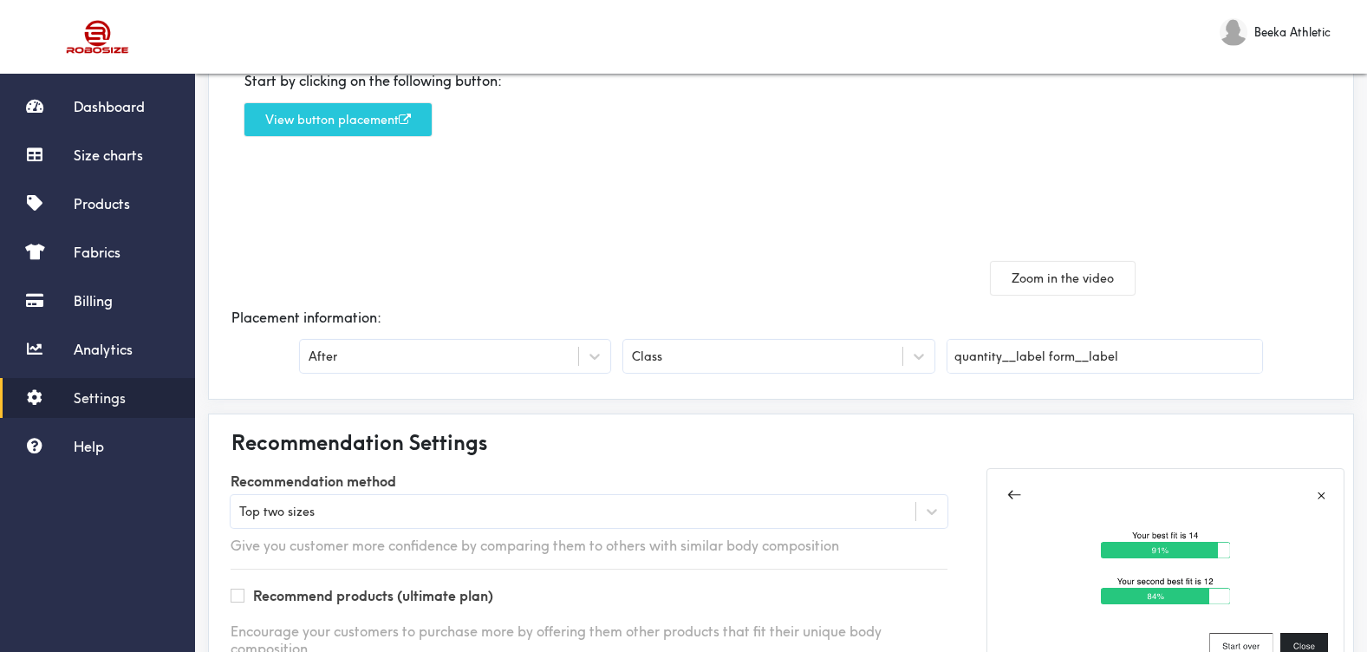
scroll to position [211, 0]
drag, startPoint x: 1117, startPoint y: 360, endPoint x: 1042, endPoint y: 371, distance: 76.1
click at [1042, 371] on input "quantity__label form__label" at bounding box center [1104, 357] width 315 height 33
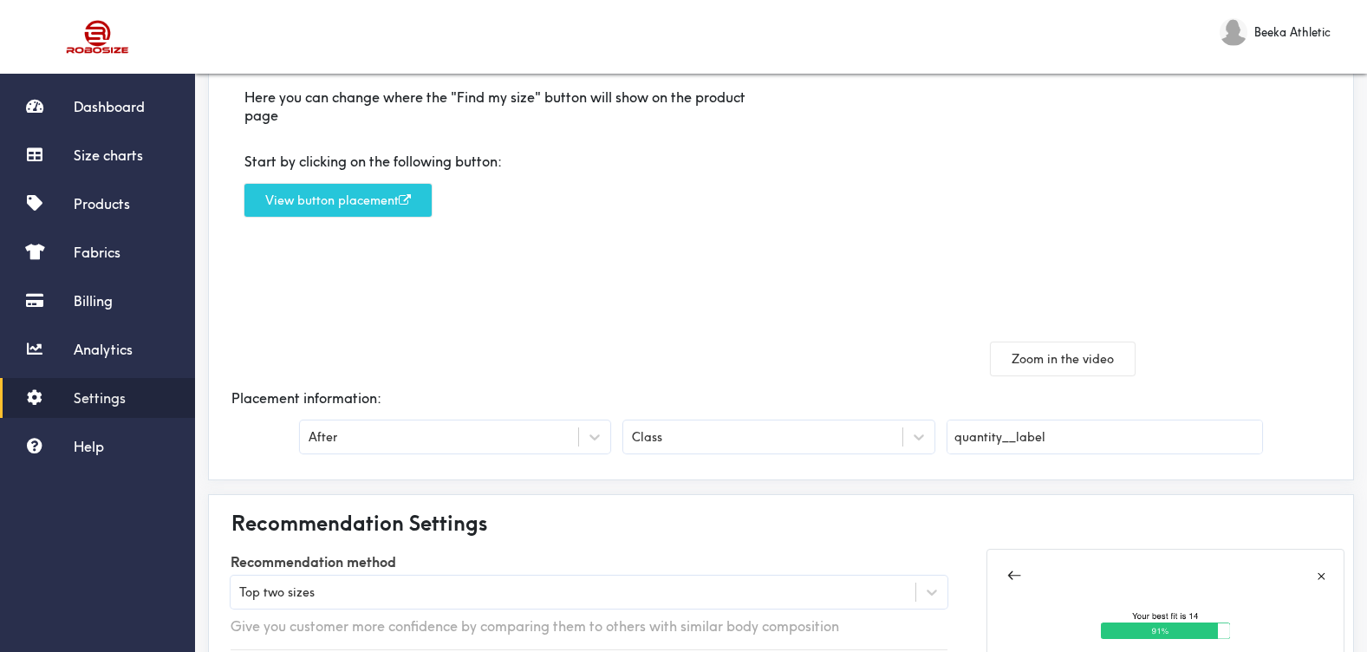
scroll to position [0, 0]
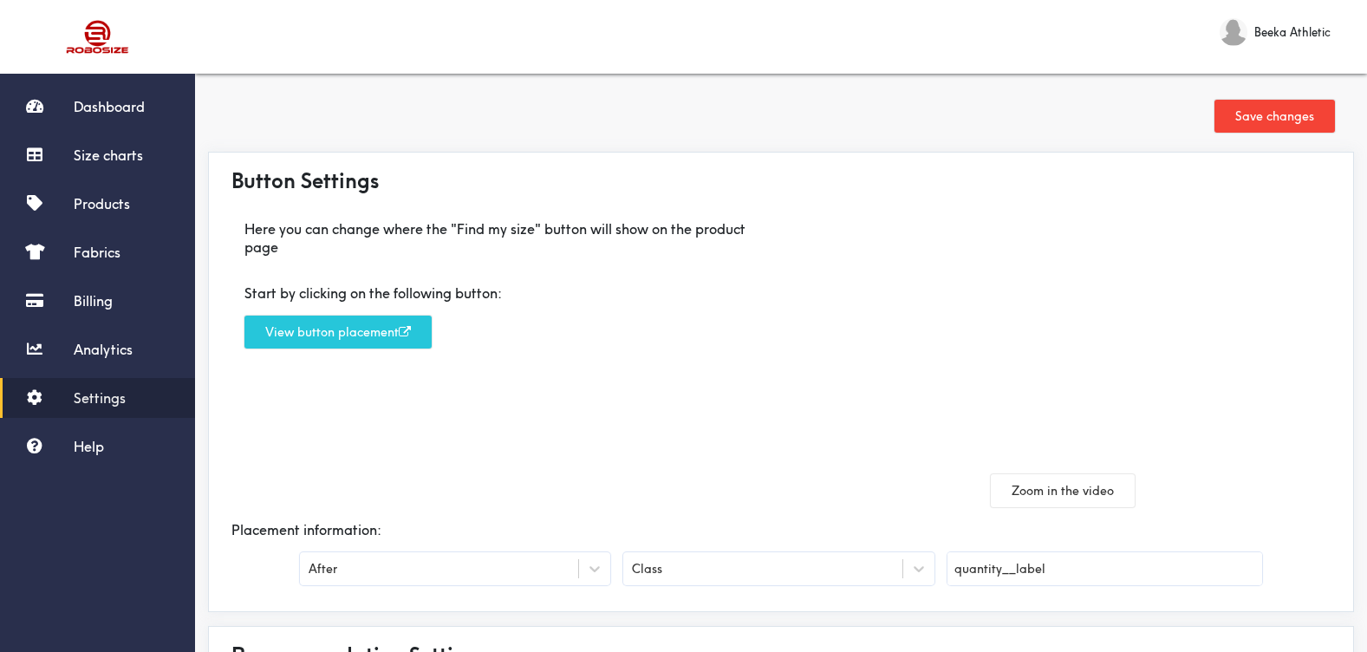
type input "quantity__label"
click at [1246, 122] on button "Save changes" at bounding box center [1274, 116] width 120 height 33
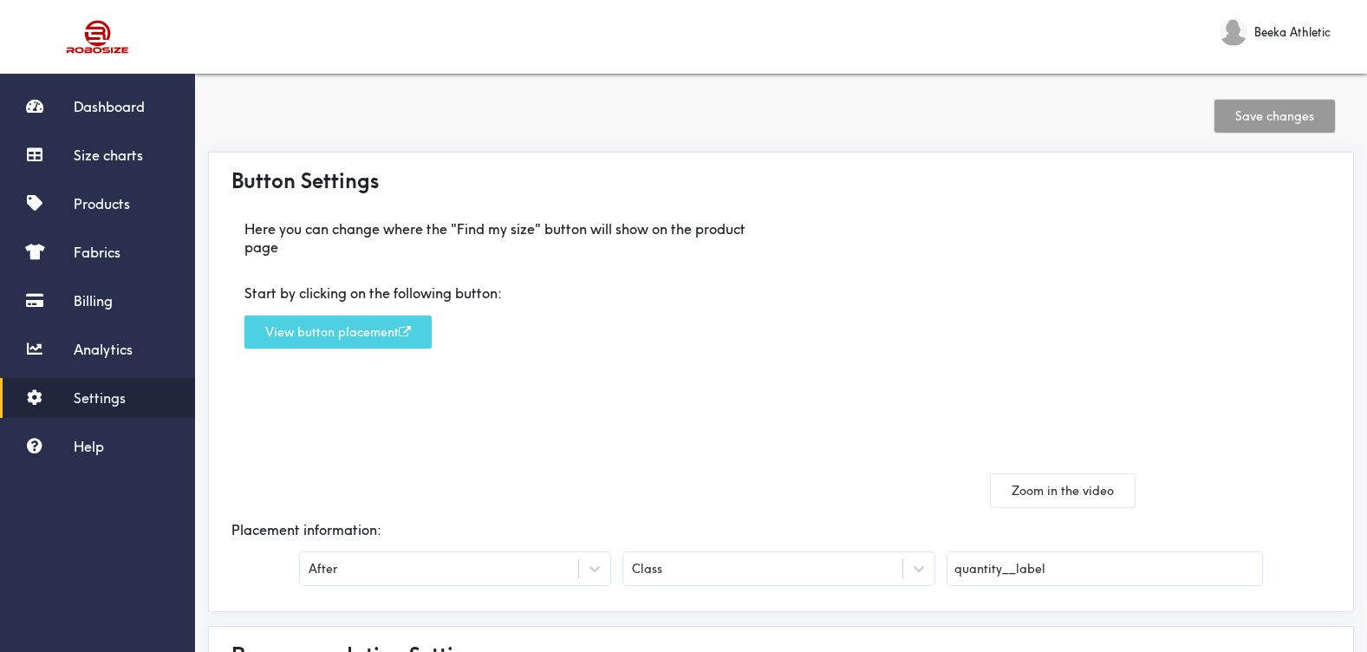
click at [402, 340] on button "View button placement" at bounding box center [337, 331] width 187 height 33
